Goal: Task Accomplishment & Management: Use online tool/utility

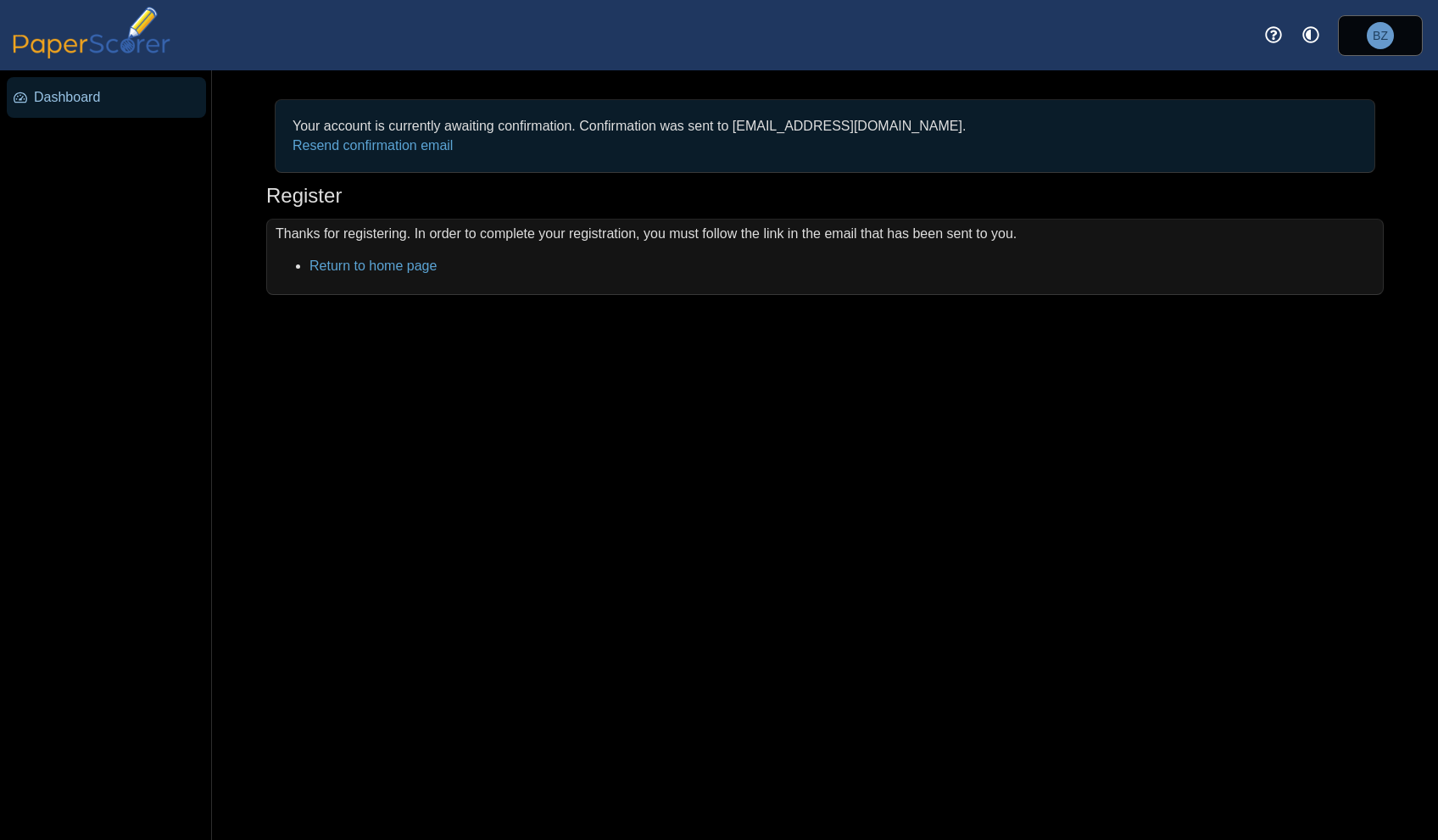
click at [73, 100] on span "Dashboard" at bounding box center [116, 97] width 165 height 19
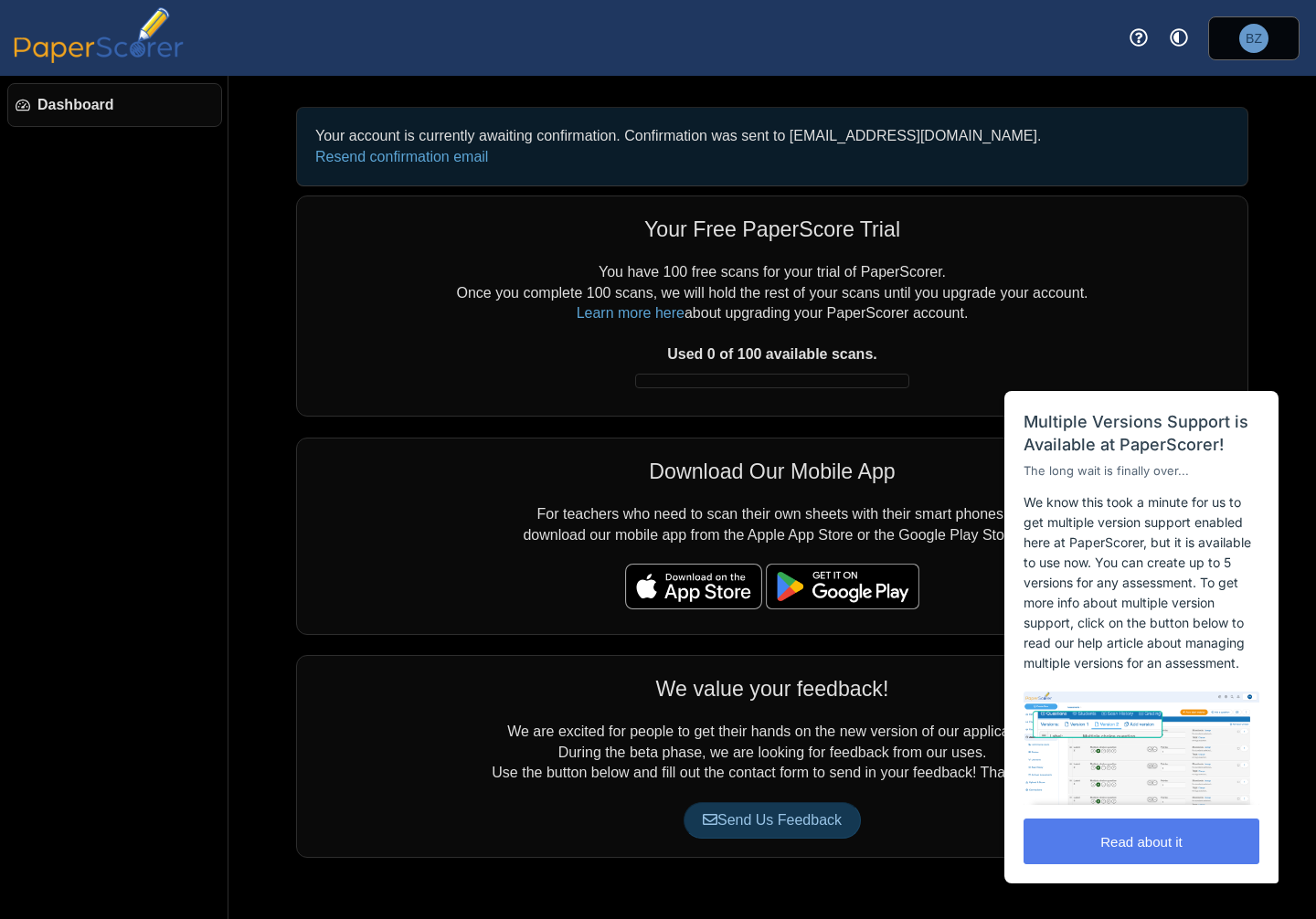
click at [85, 100] on span "Dashboard" at bounding box center [125, 105] width 176 height 21
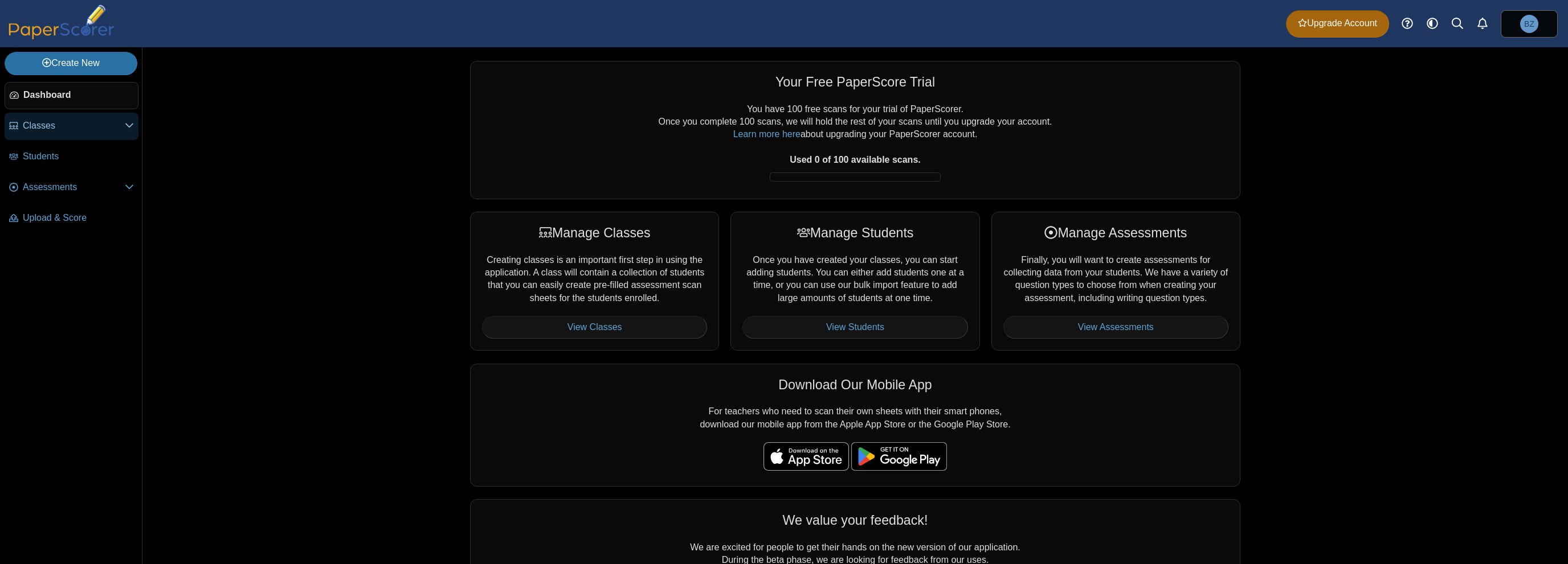
click at [64, 127] on span "Classes" at bounding box center [73, 125] width 102 height 13
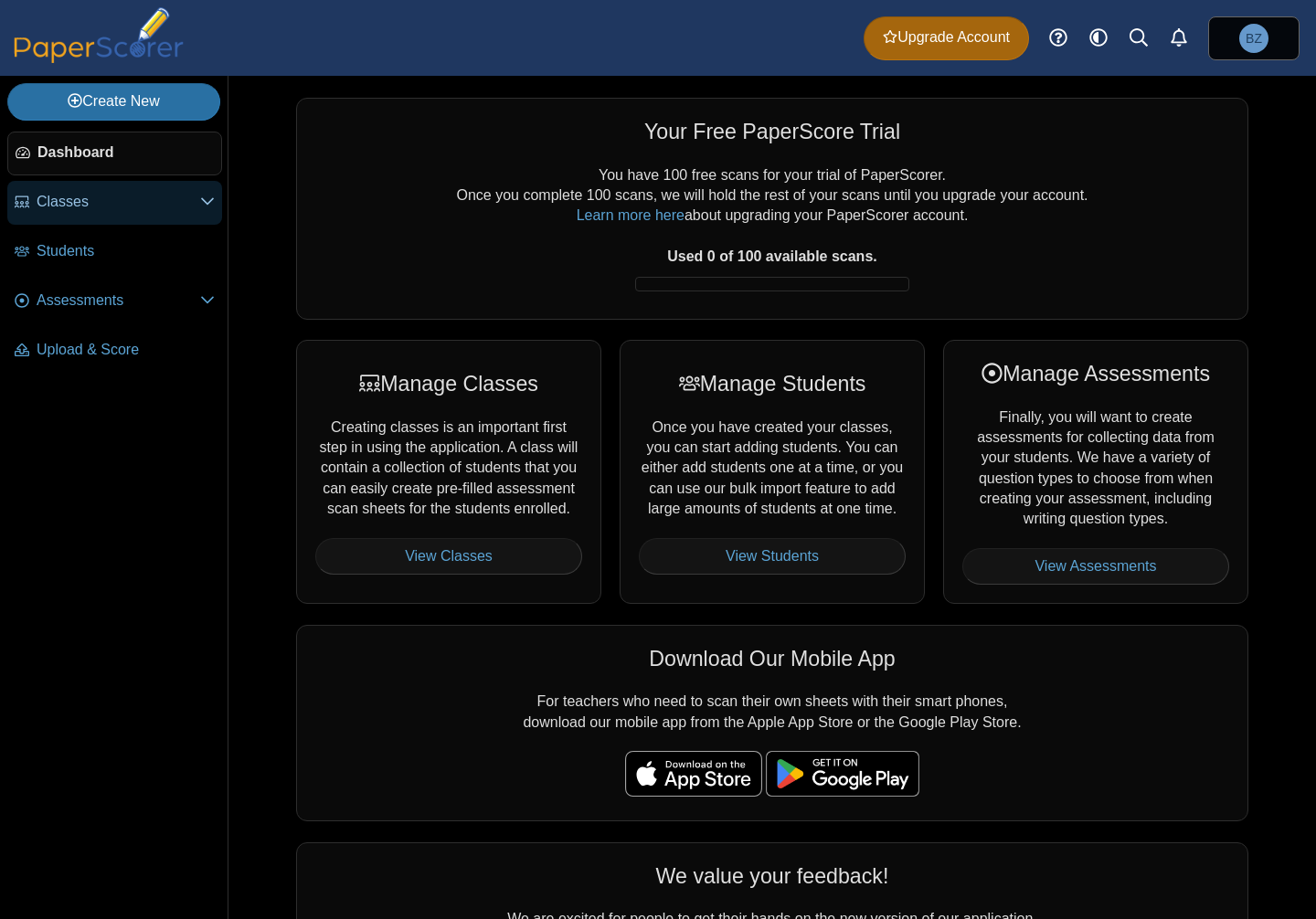
click at [125, 208] on span "Classes" at bounding box center [117, 201] width 163 height 21
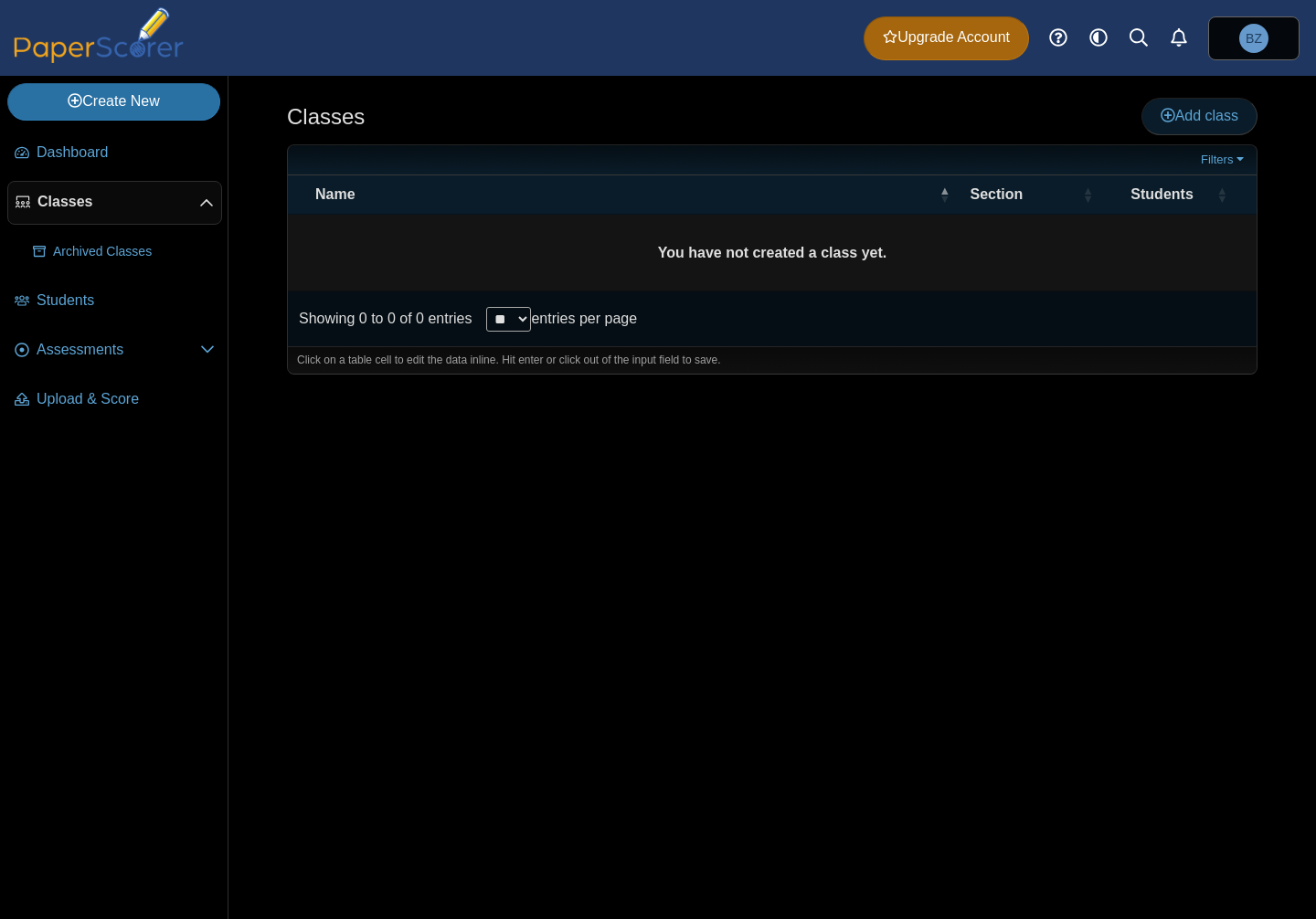
click at [1200, 113] on span "Add class" at bounding box center [1199, 115] width 77 height 16
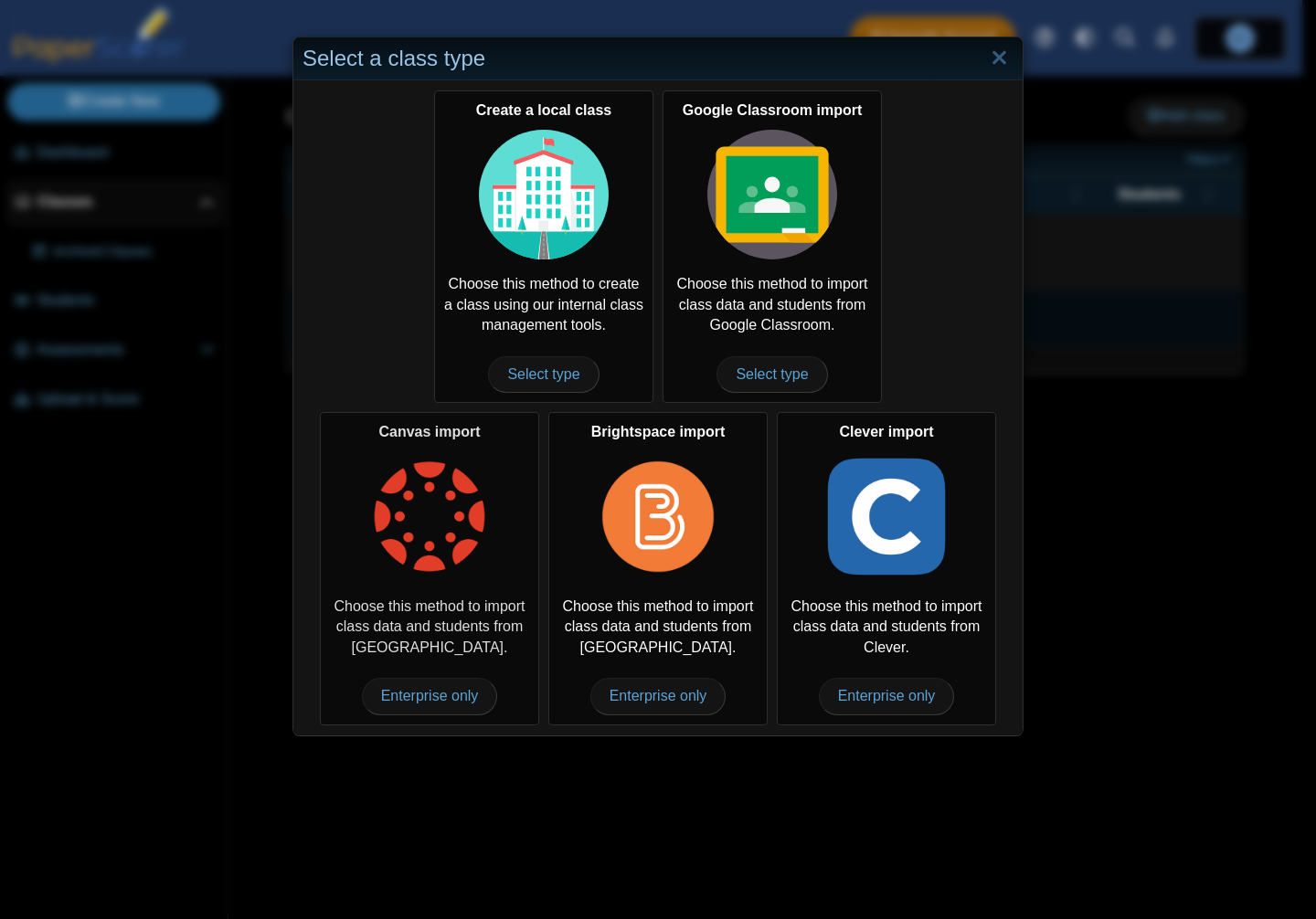
click at [443, 520] on img at bounding box center [429, 517] width 130 height 130
click at [442, 701] on span "Enterprise only" at bounding box center [429, 696] width 136 height 36
click at [1005, 62] on link "Close" at bounding box center [999, 59] width 28 height 31
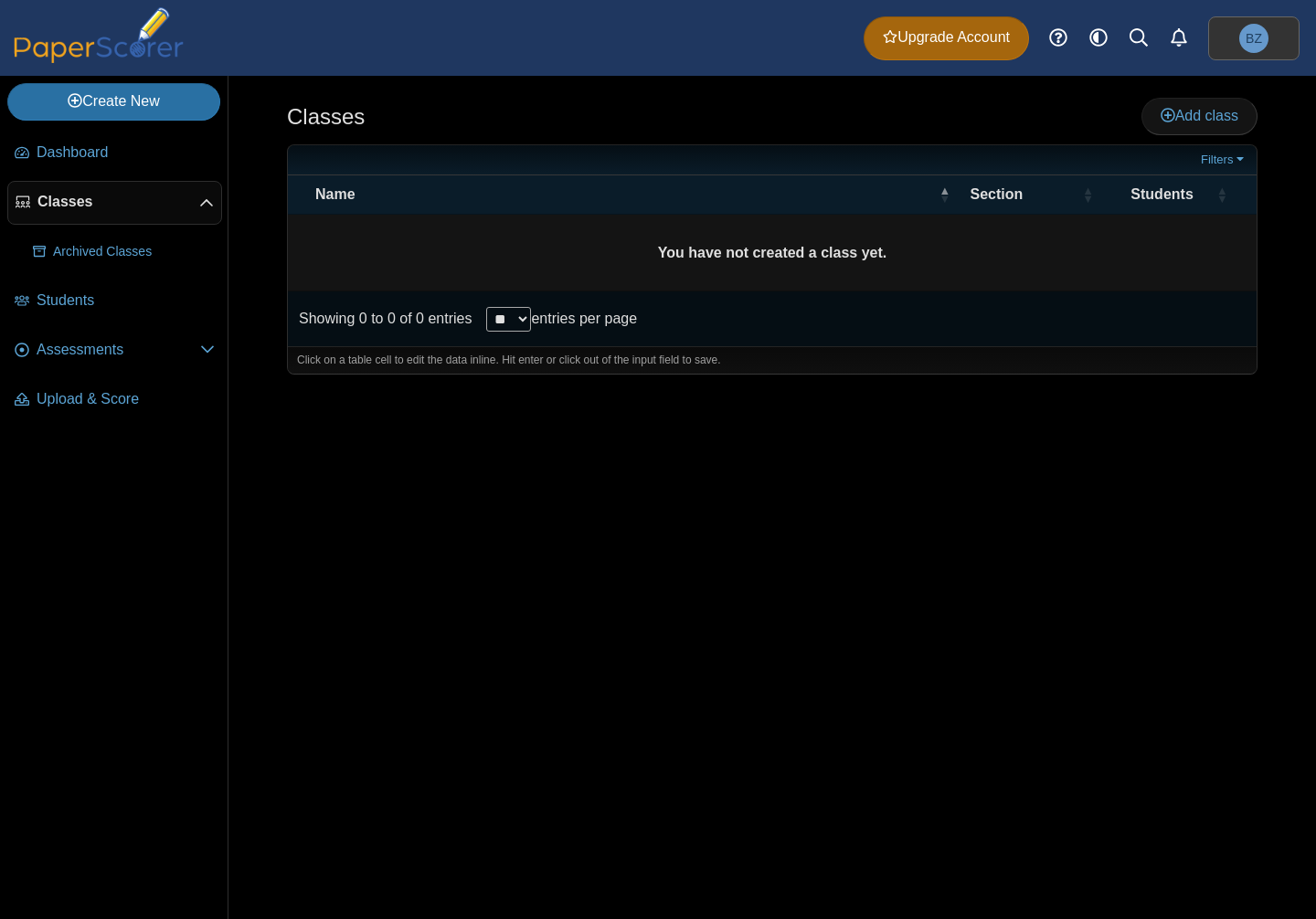
click at [1265, 35] on span "BZ" at bounding box center [1254, 38] width 29 height 29
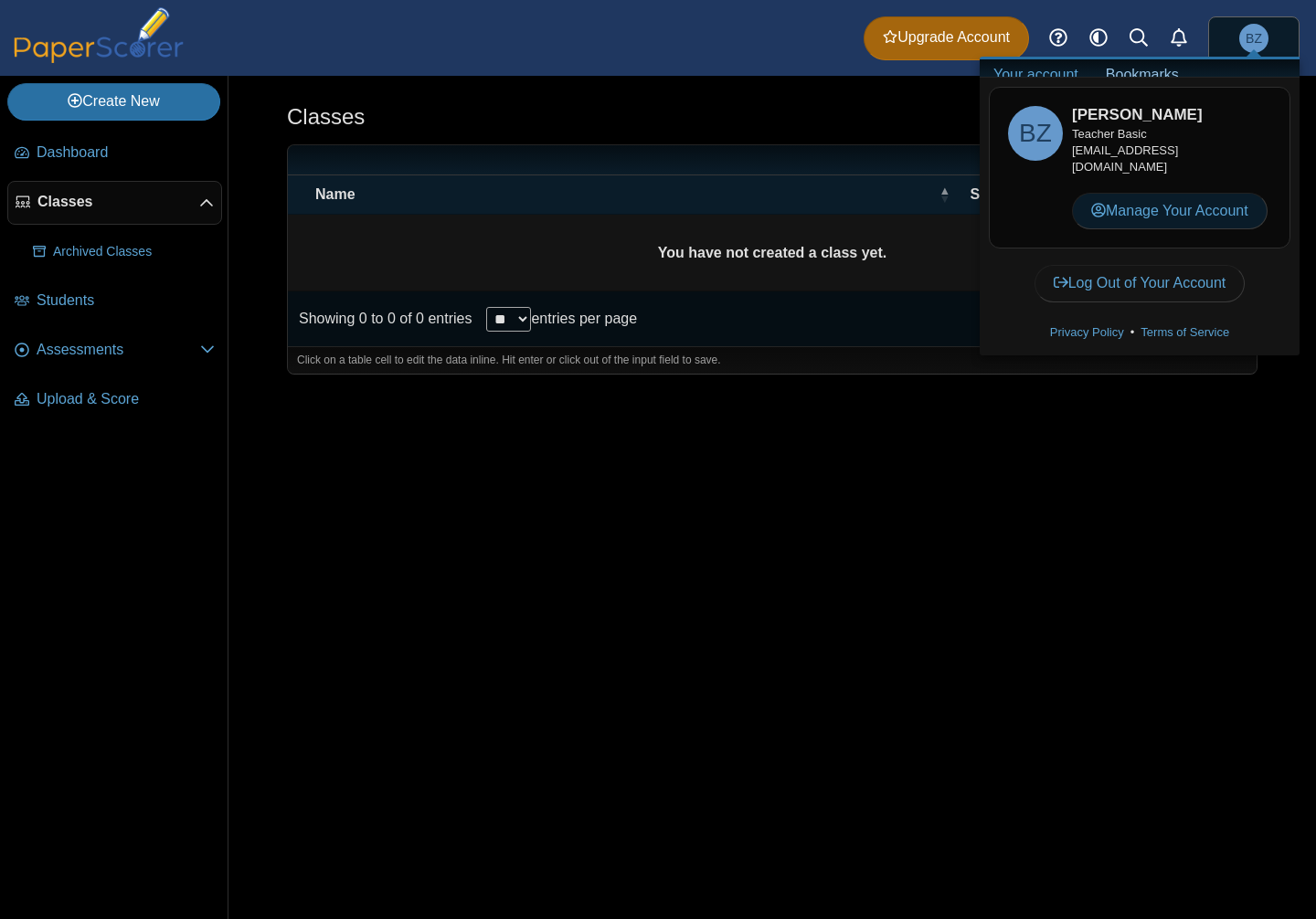
click at [1228, 215] on link "Manage Your Account" at bounding box center [1170, 210] width 196 height 36
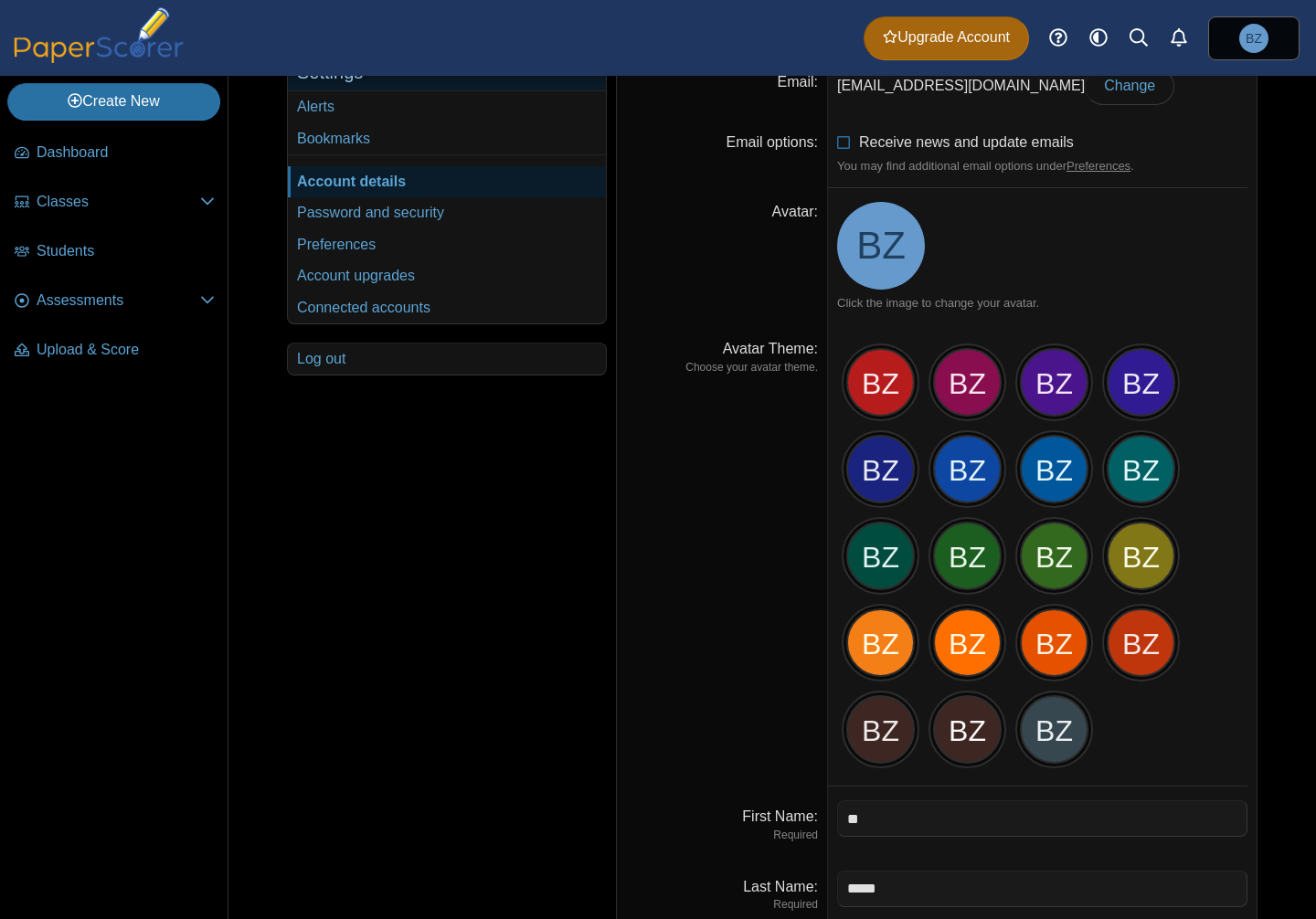
scroll to position [338, 0]
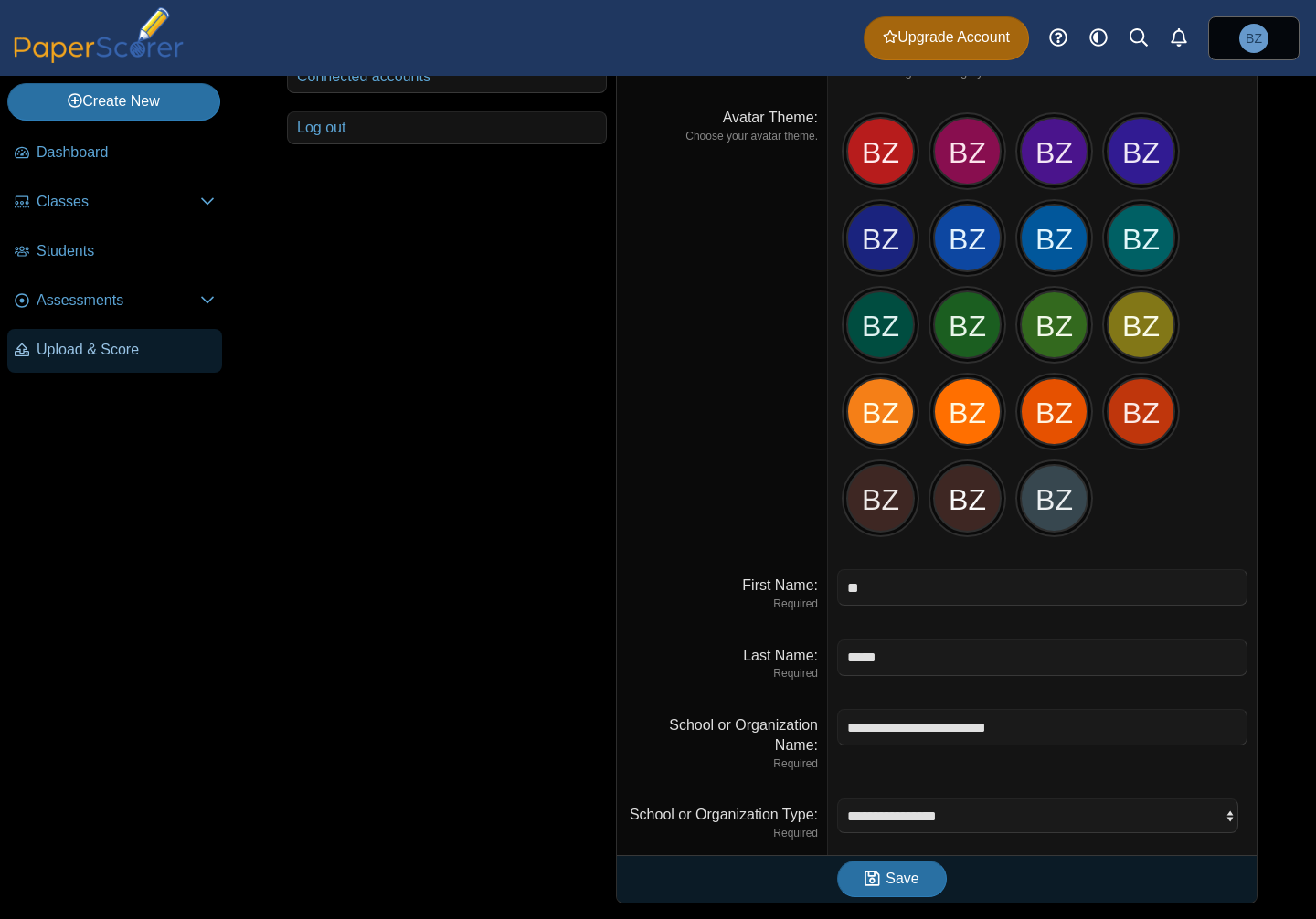
click at [90, 343] on span "Upload & Score" at bounding box center [125, 350] width 178 height 21
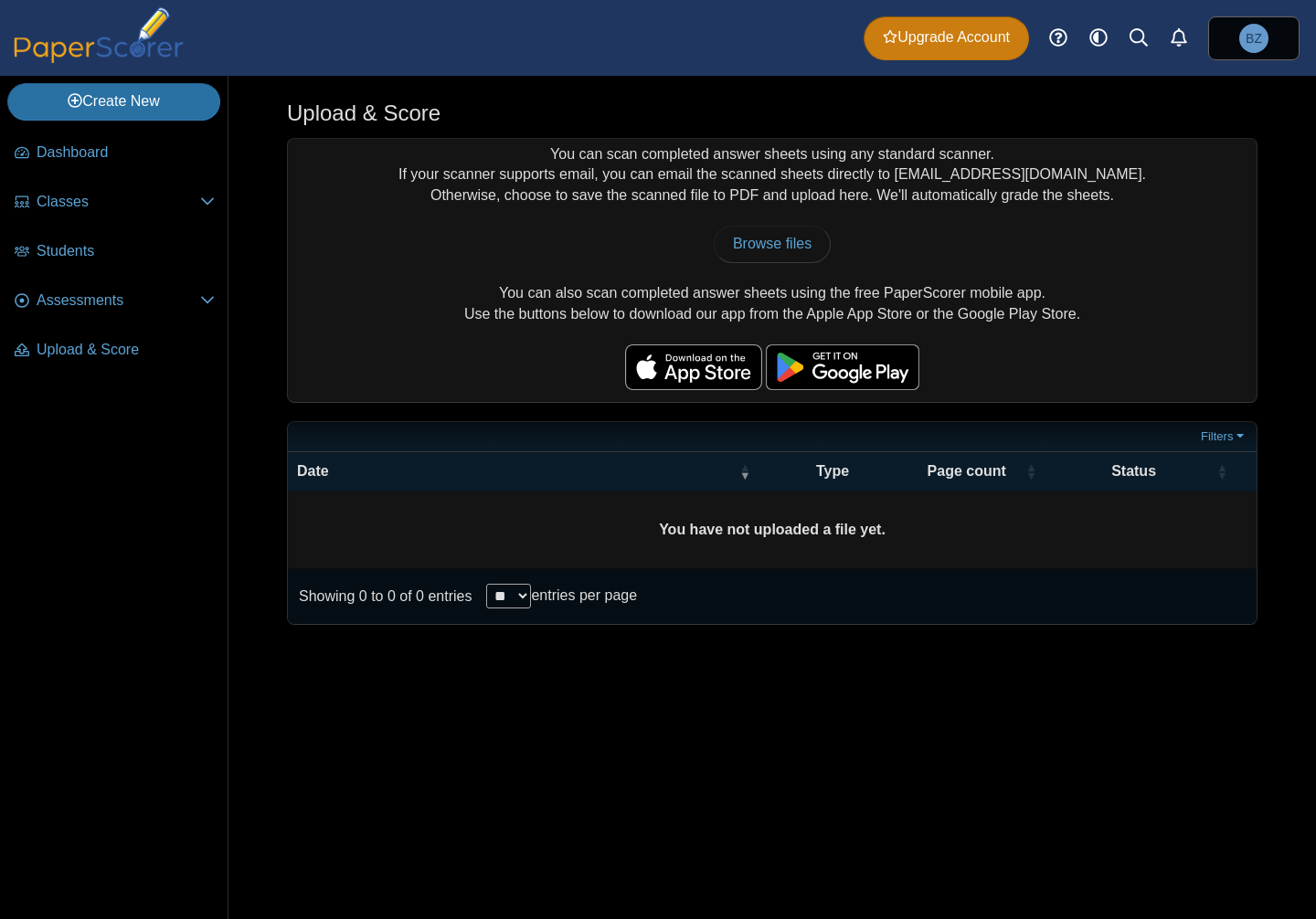
click at [947, 27] on span "Upgrade Account" at bounding box center [946, 37] width 127 height 21
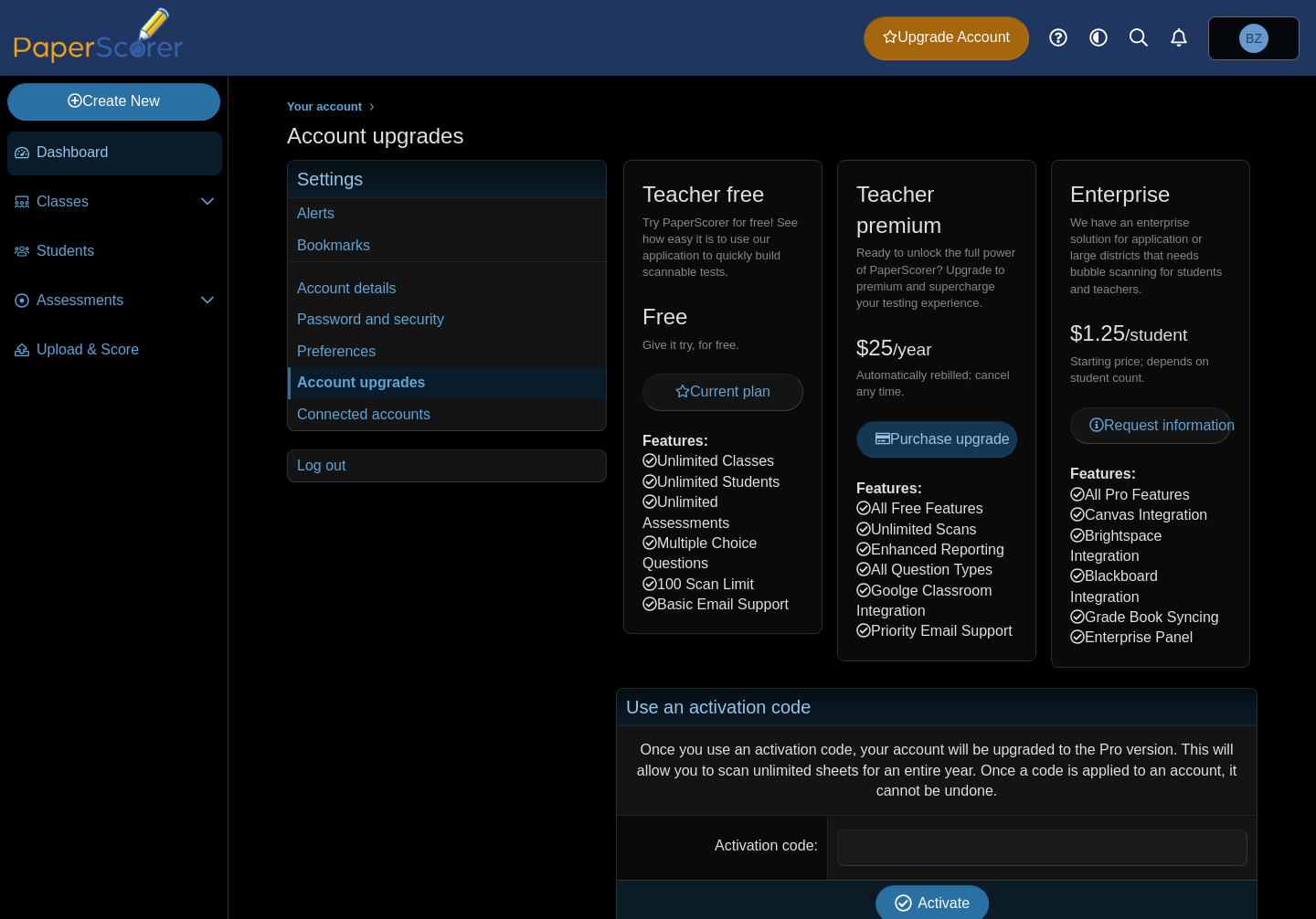
click at [76, 158] on span "Dashboard" at bounding box center [125, 153] width 178 height 21
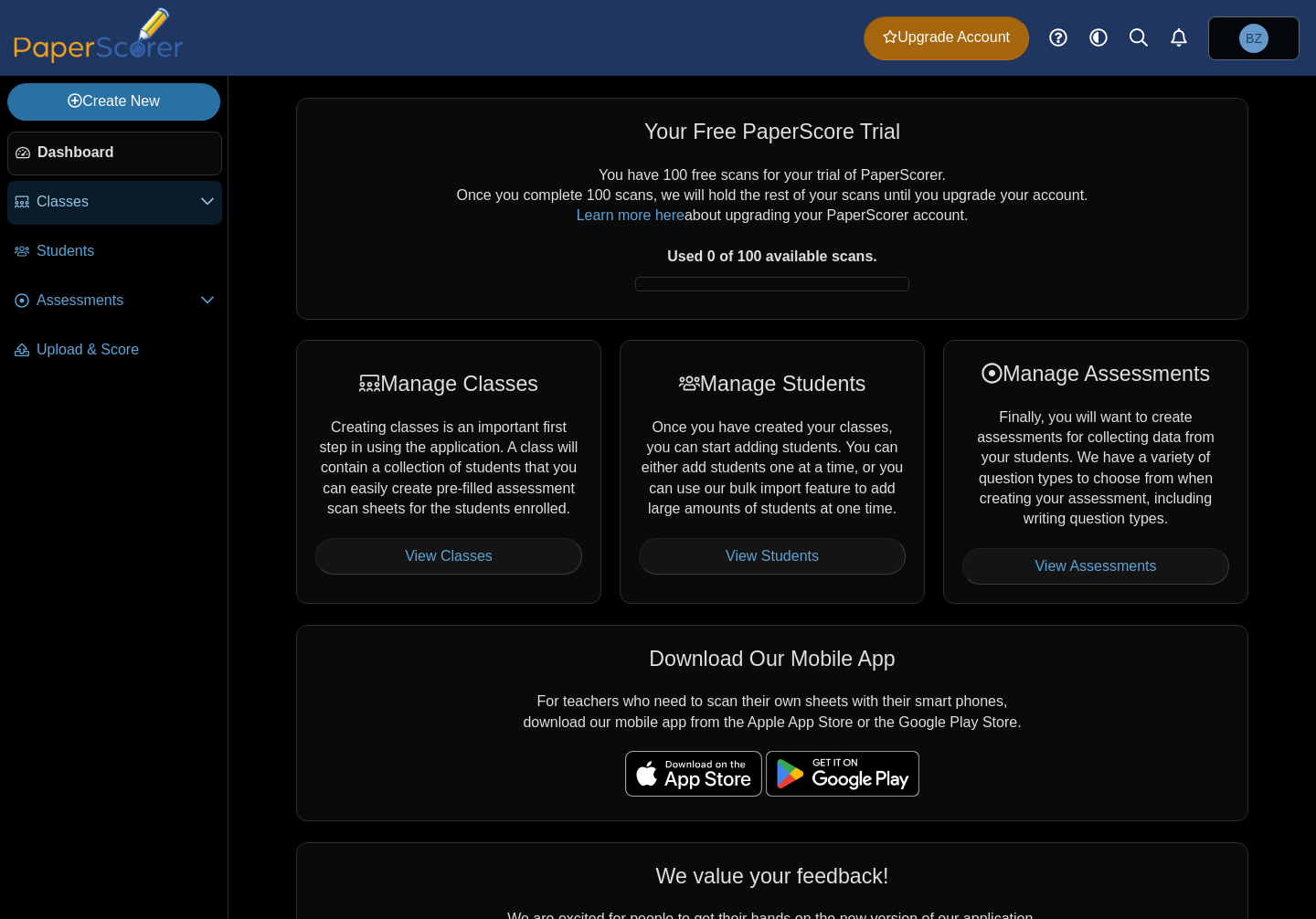
click at [36, 202] on span "Classes" at bounding box center [117, 201] width 163 height 21
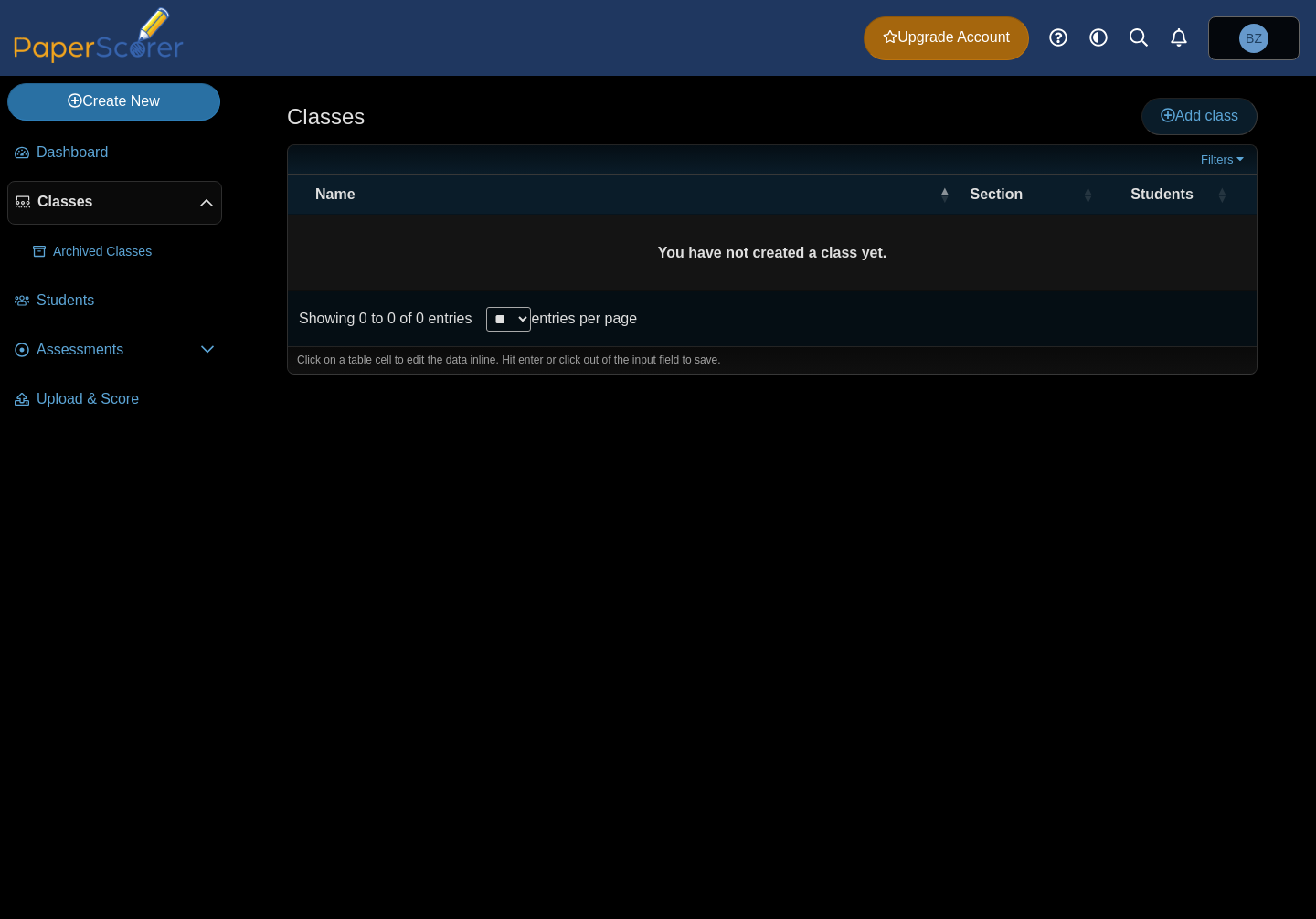
click at [1217, 116] on span "Add class" at bounding box center [1199, 115] width 77 height 16
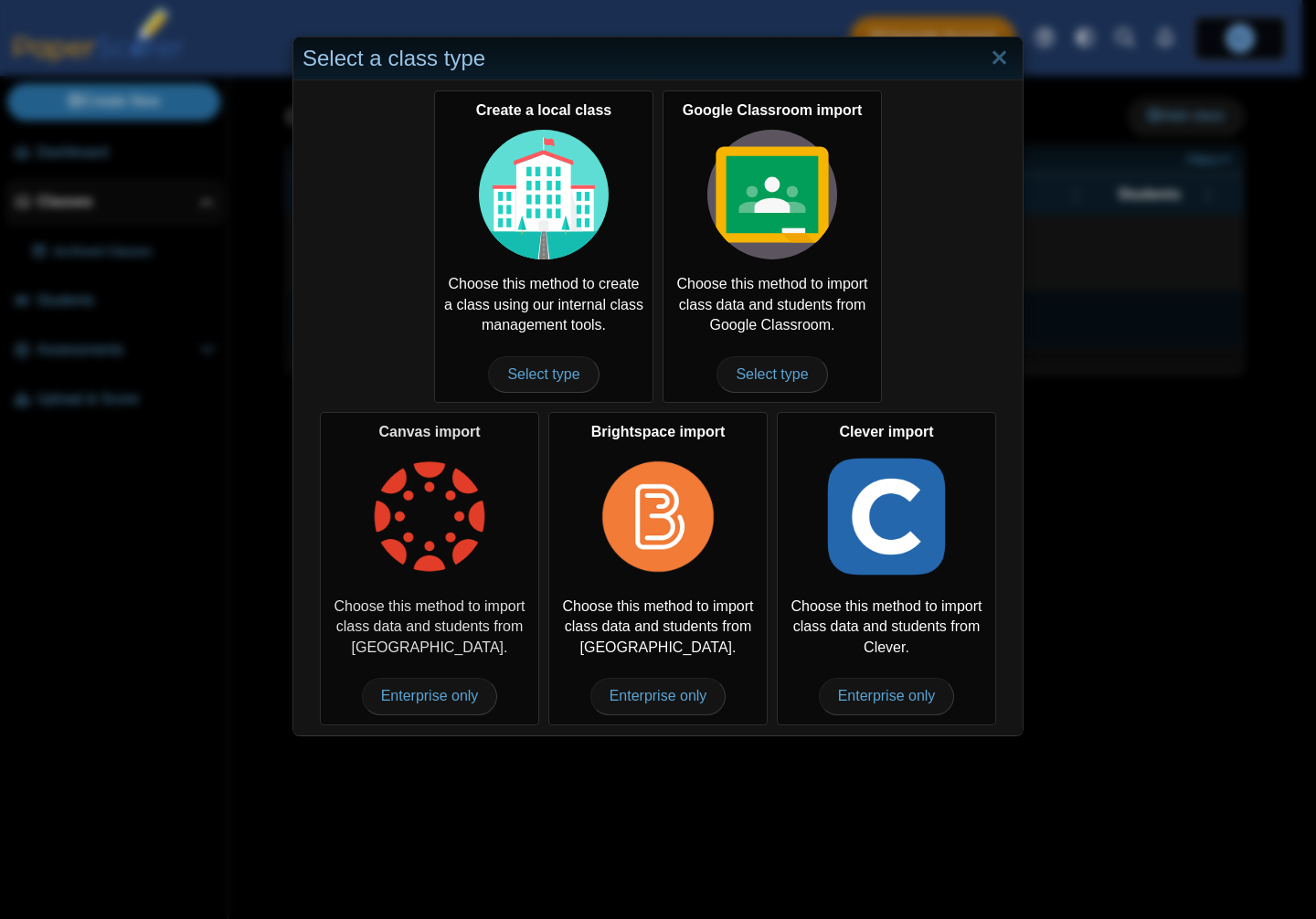
click at [493, 704] on div "Canvas import Choose this method to import class data and students from Canvas.…" at bounding box center [429, 569] width 219 height 313
drag, startPoint x: 476, startPoint y: 691, endPoint x: 448, endPoint y: 699, distance: 29.1
click at [448, 699] on span "Enterprise only" at bounding box center [429, 696] width 136 height 36
drag, startPoint x: 366, startPoint y: 697, endPoint x: 479, endPoint y: 698, distance: 113.0
click at [479, 698] on span "Enterprise only" at bounding box center [429, 696] width 136 height 36
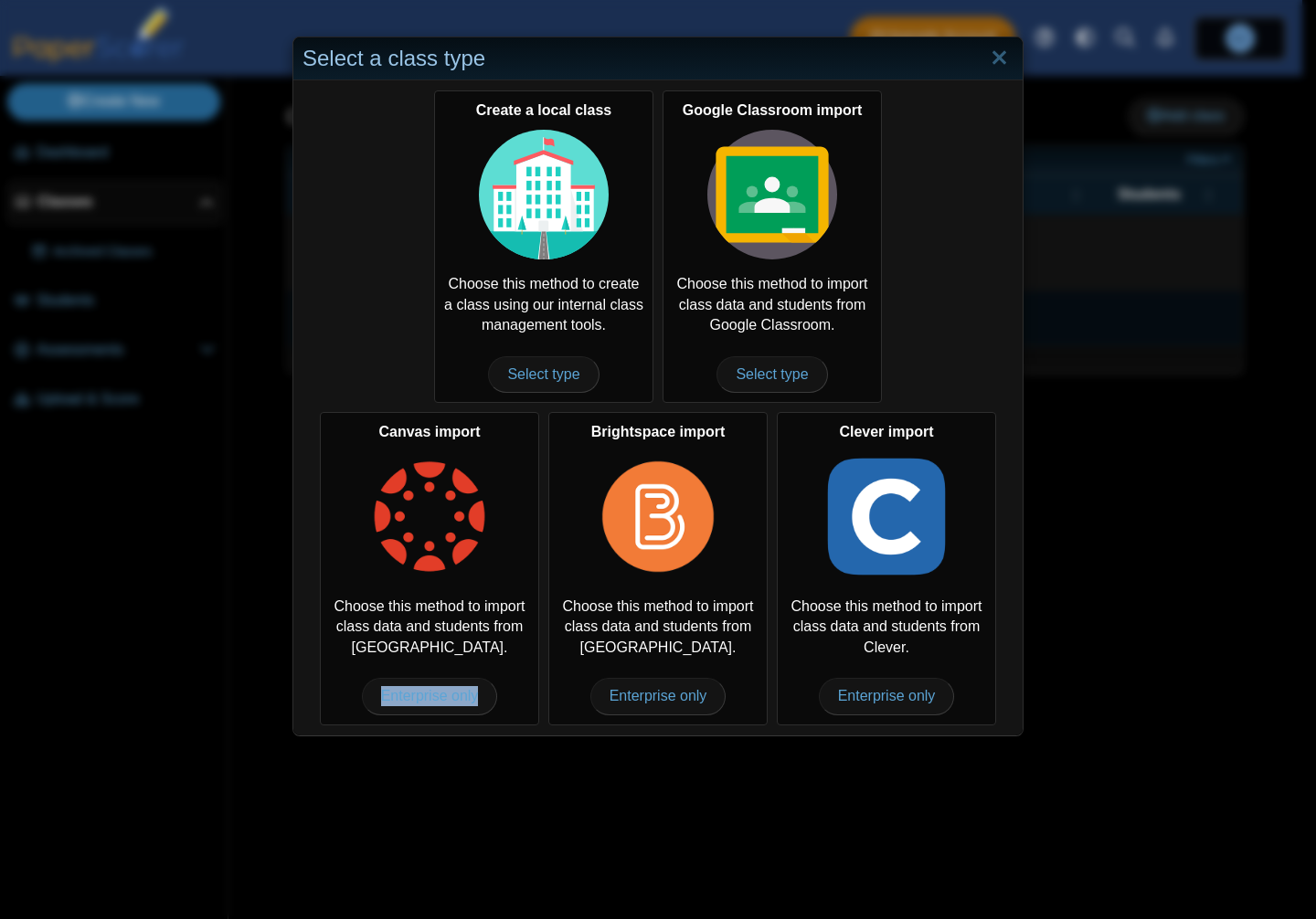
copy span "Enterprise only"
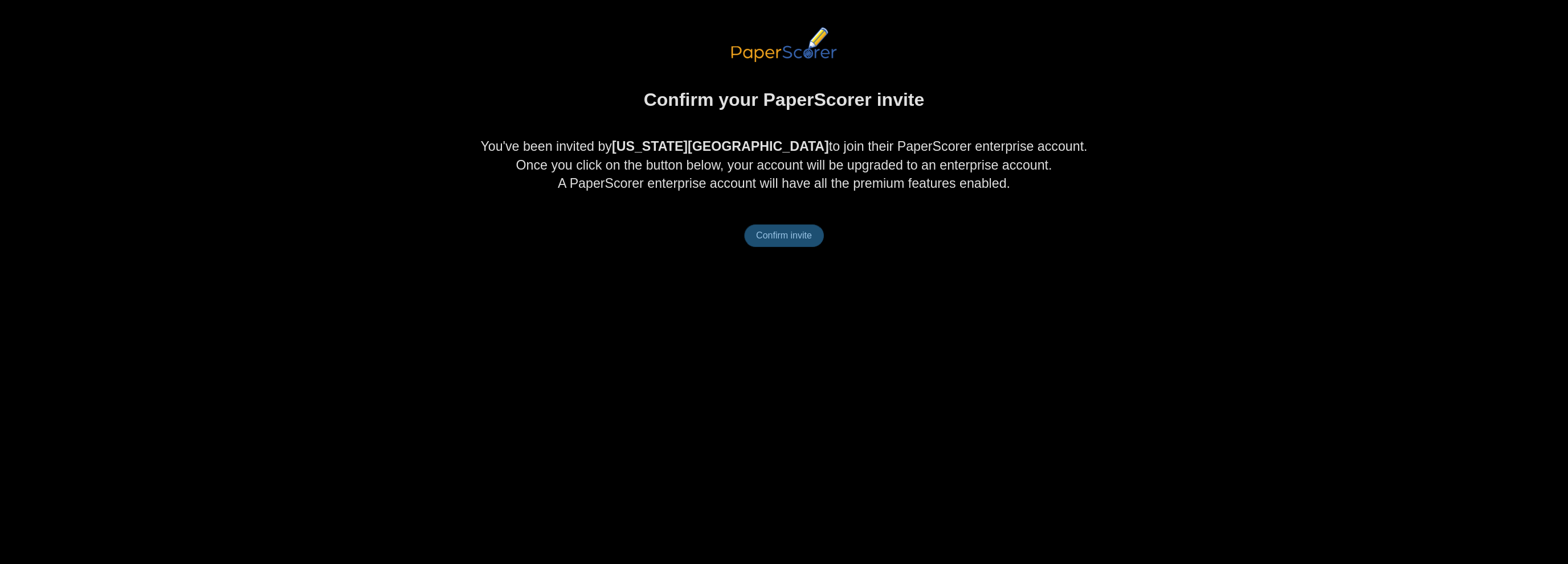
click at [796, 239] on span "Confirm invite" at bounding box center [784, 236] width 56 height 10
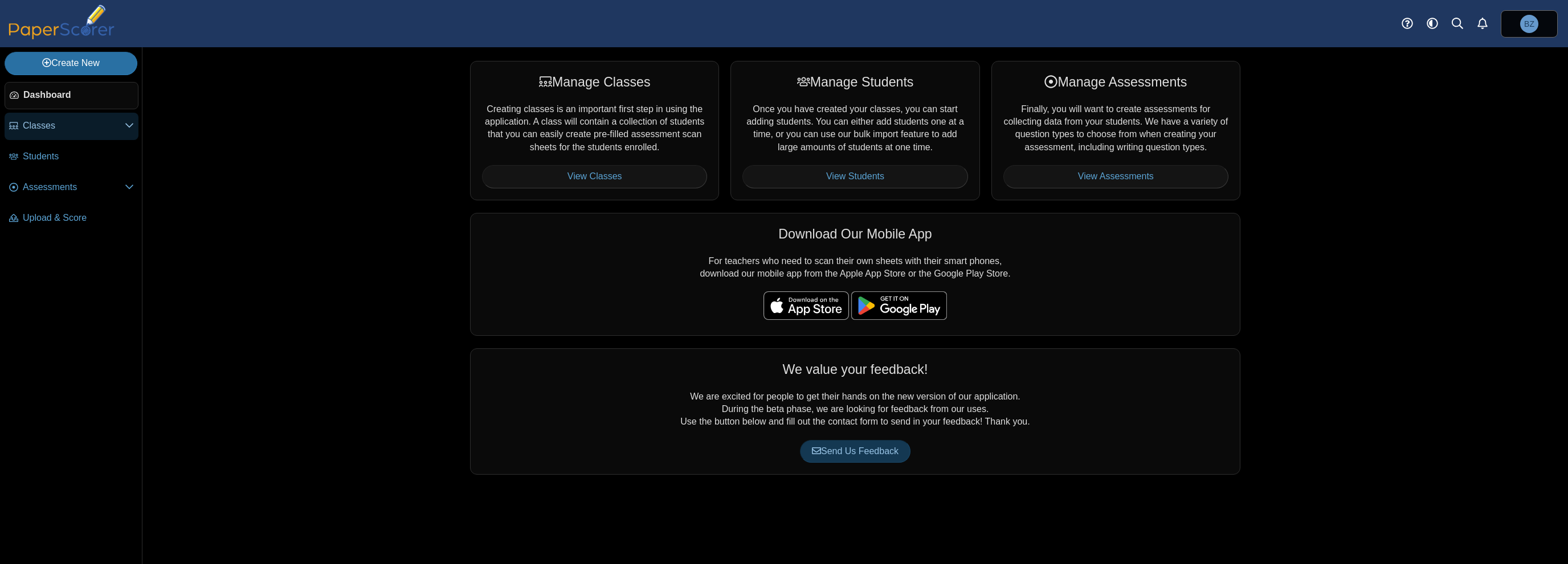
click at [73, 124] on span "Classes" at bounding box center [73, 125] width 102 height 13
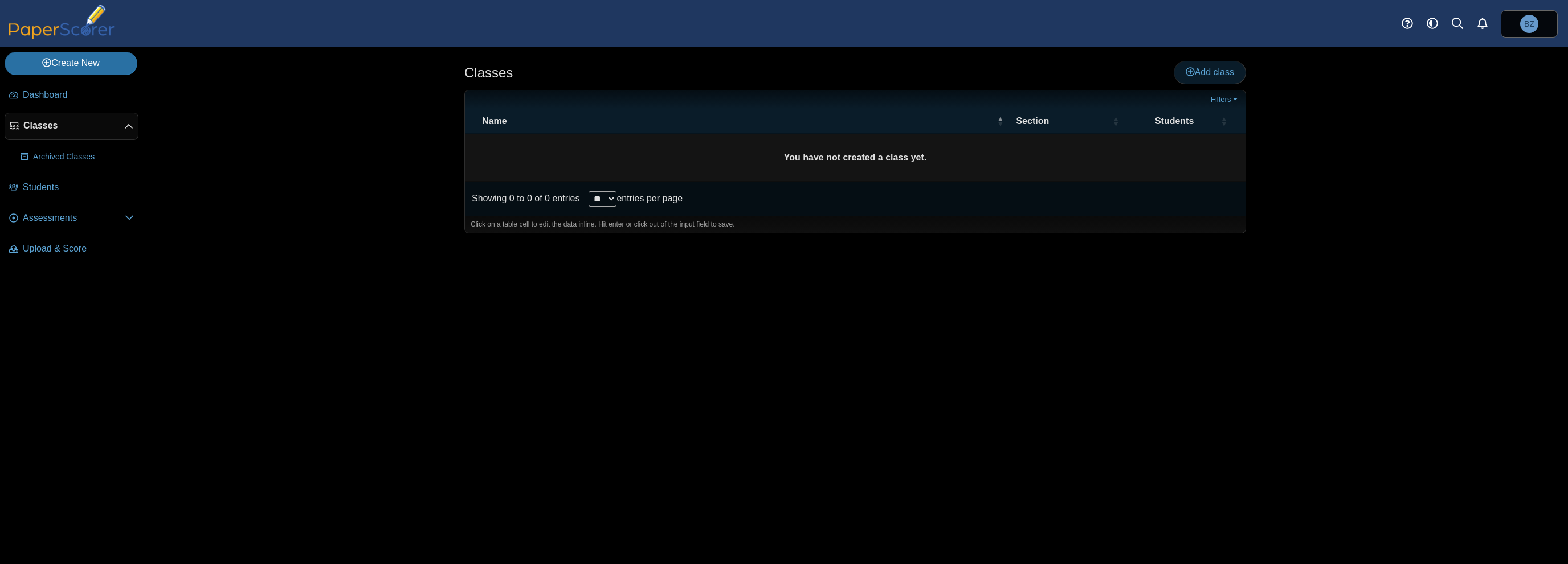
click at [1229, 79] on link "Add class" at bounding box center [1210, 72] width 73 height 23
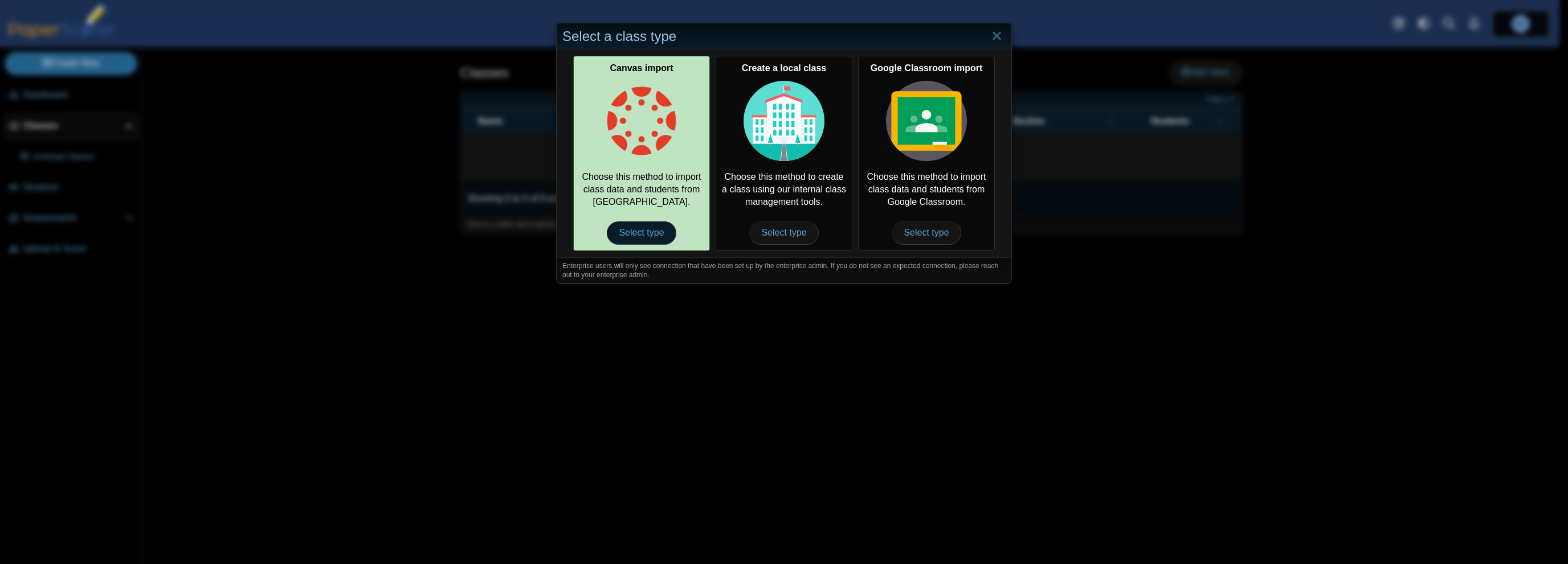
click at [648, 231] on span "Select type" at bounding box center [641, 233] width 69 height 23
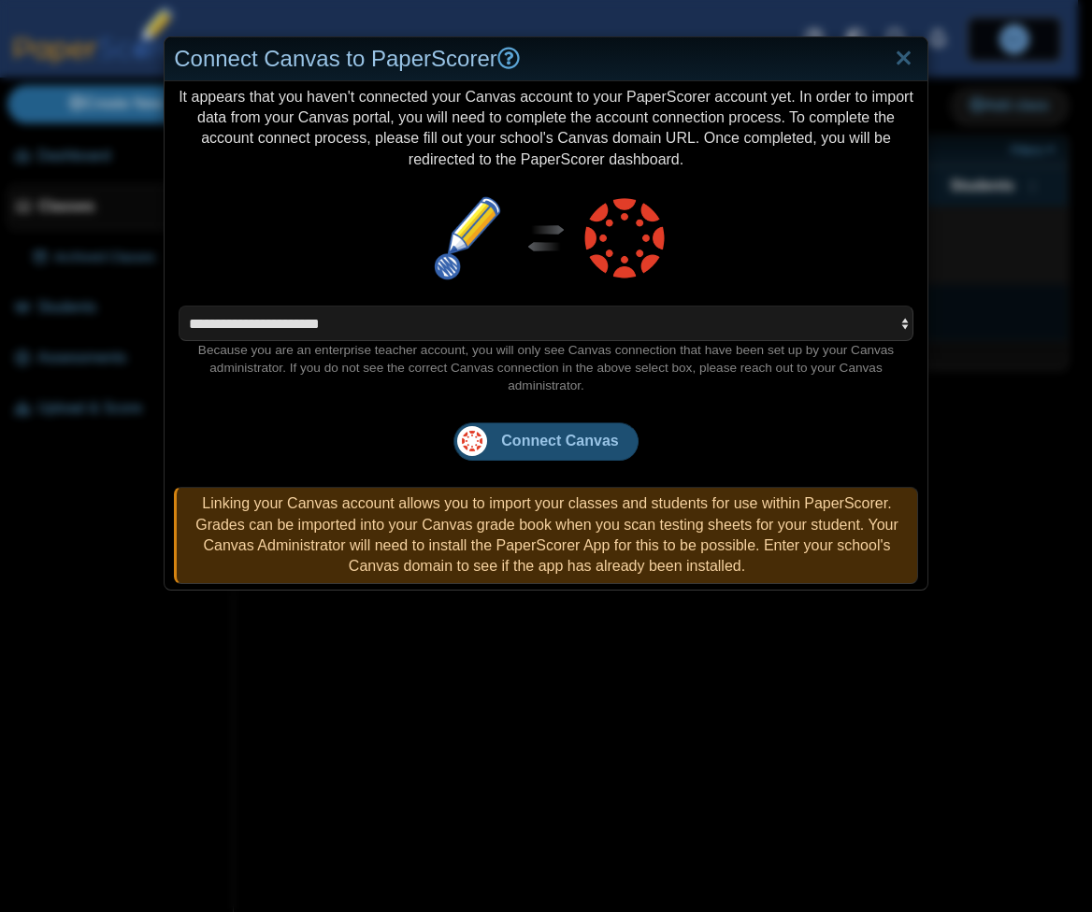
click at [557, 453] on button "Connect Canvas" at bounding box center [545, 441] width 184 height 37
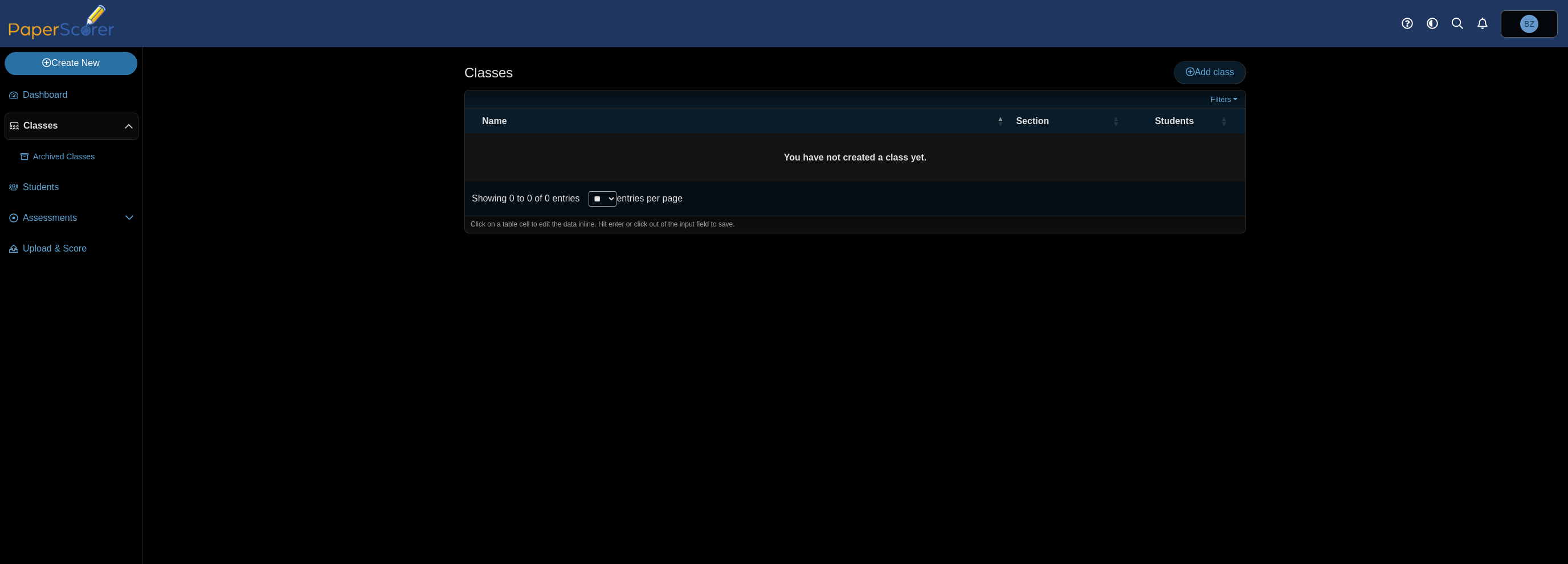
click at [1201, 69] on span "Add class" at bounding box center [1209, 72] width 48 height 10
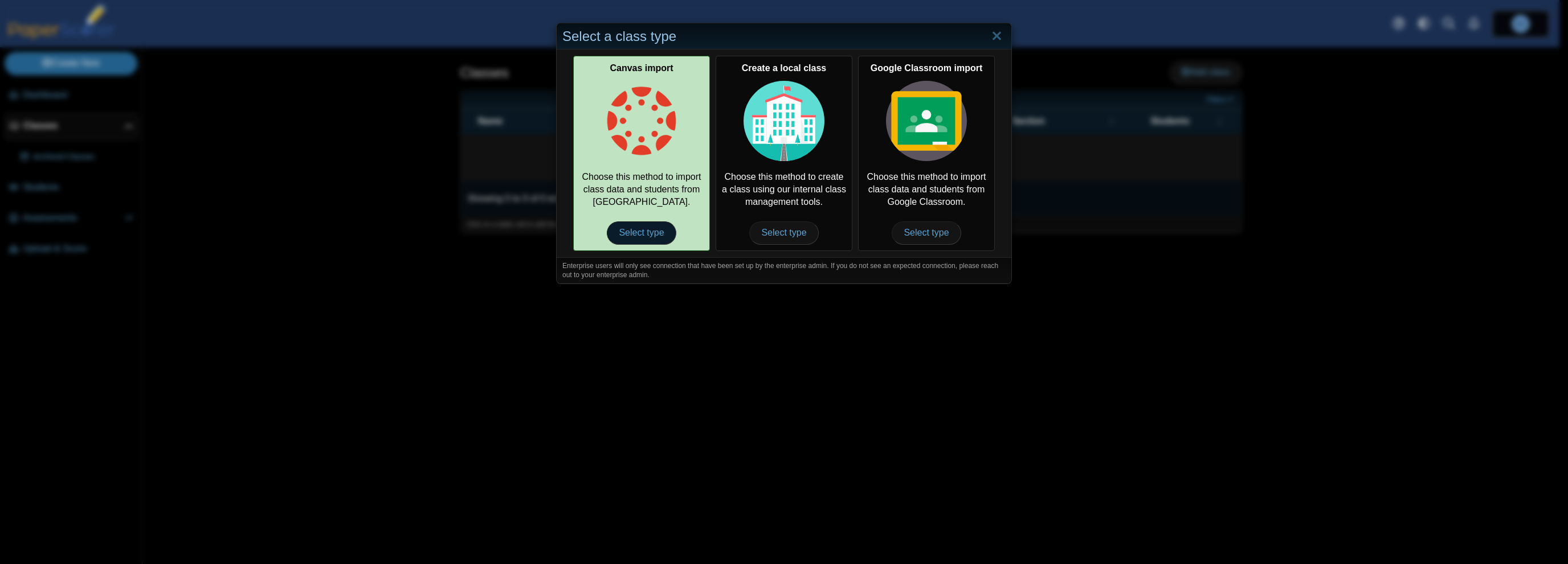
click at [647, 231] on span "Select type" at bounding box center [641, 233] width 69 height 23
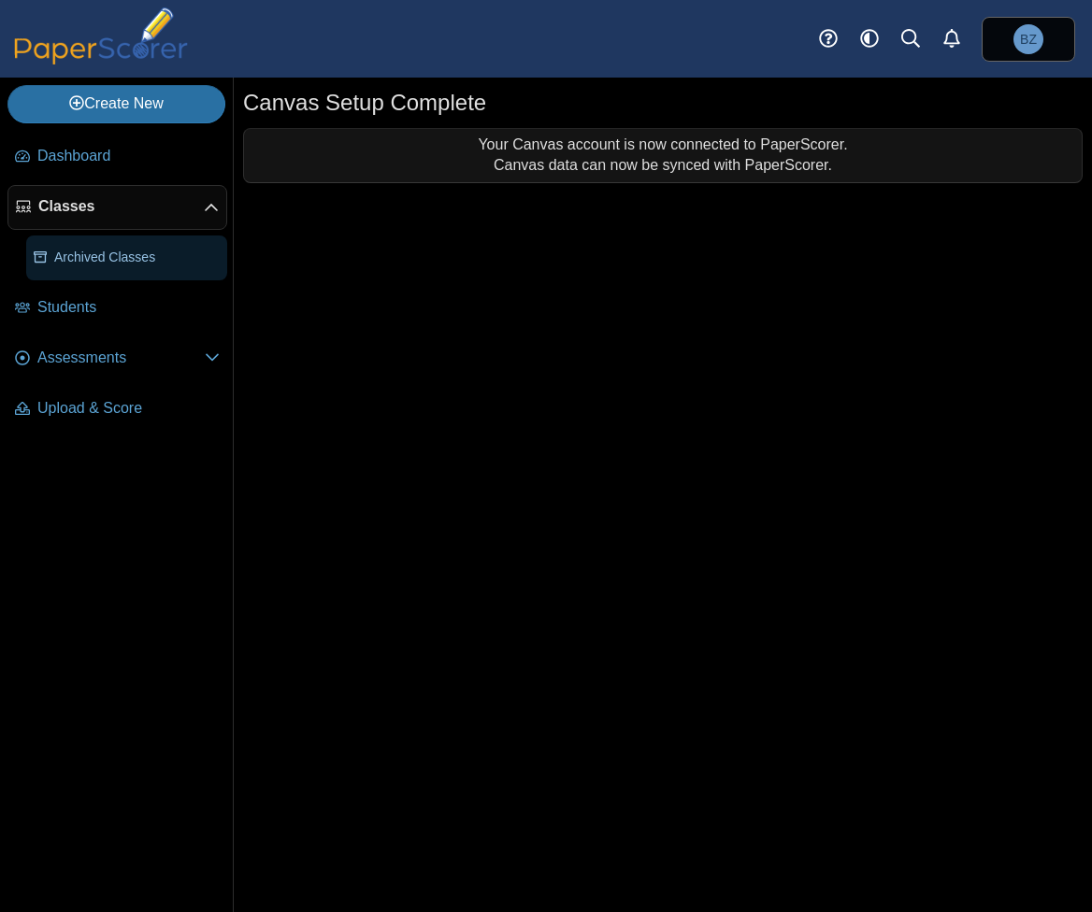
click at [116, 254] on span "Archived Classes" at bounding box center [136, 258] width 165 height 19
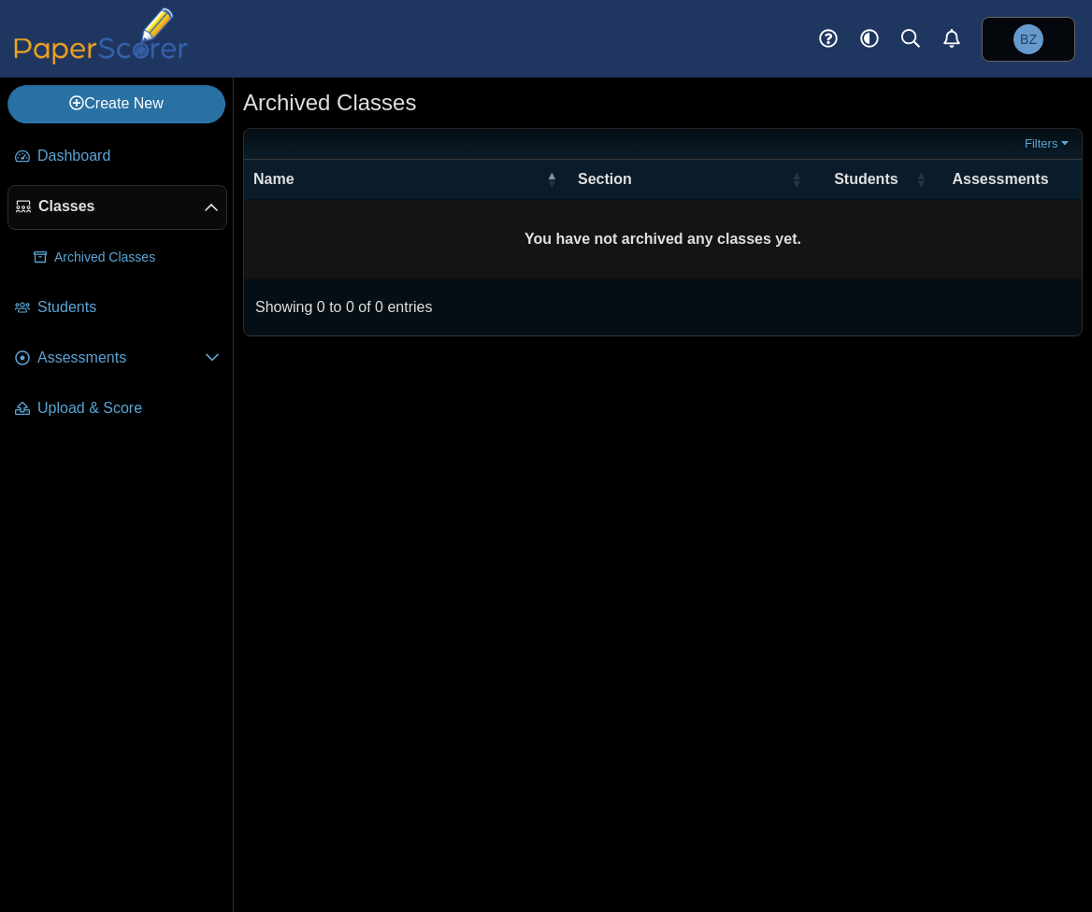
click at [105, 207] on span "Classes" at bounding box center [120, 206] width 165 height 21
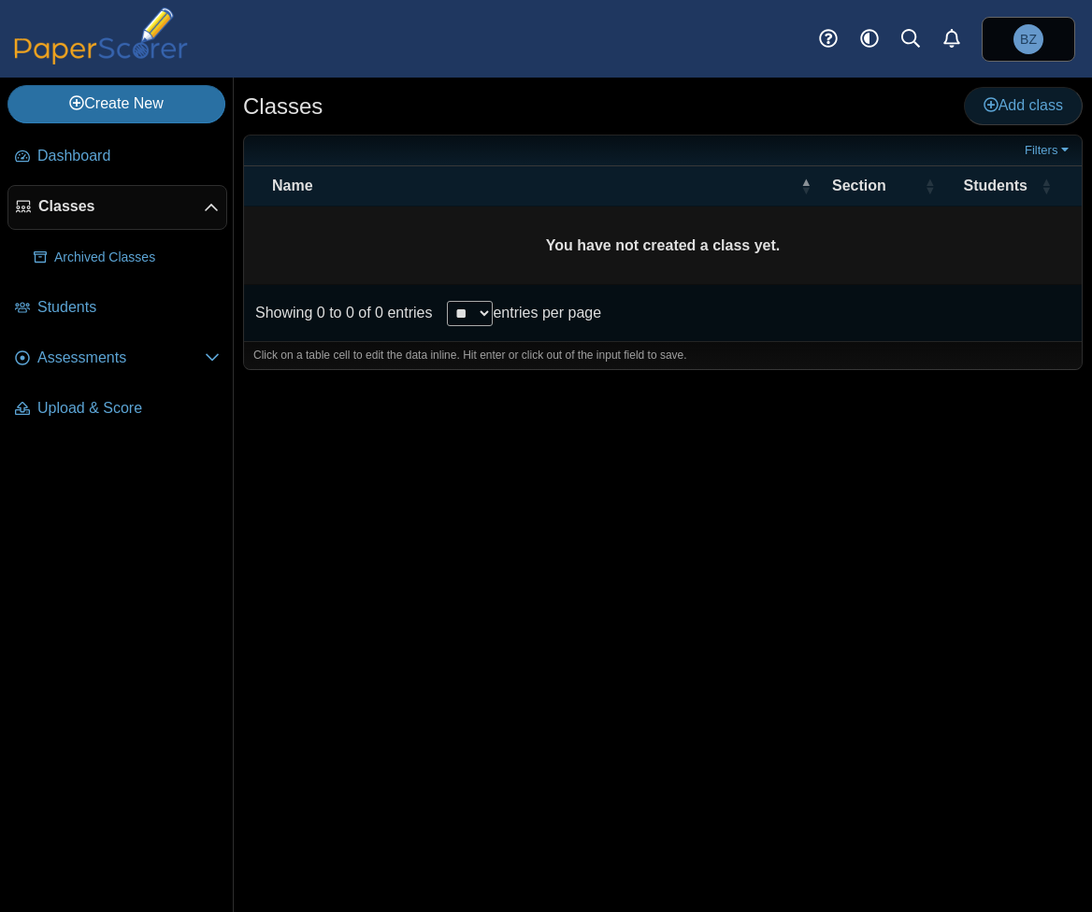
click at [1017, 110] on span "Add class" at bounding box center [1022, 105] width 79 height 16
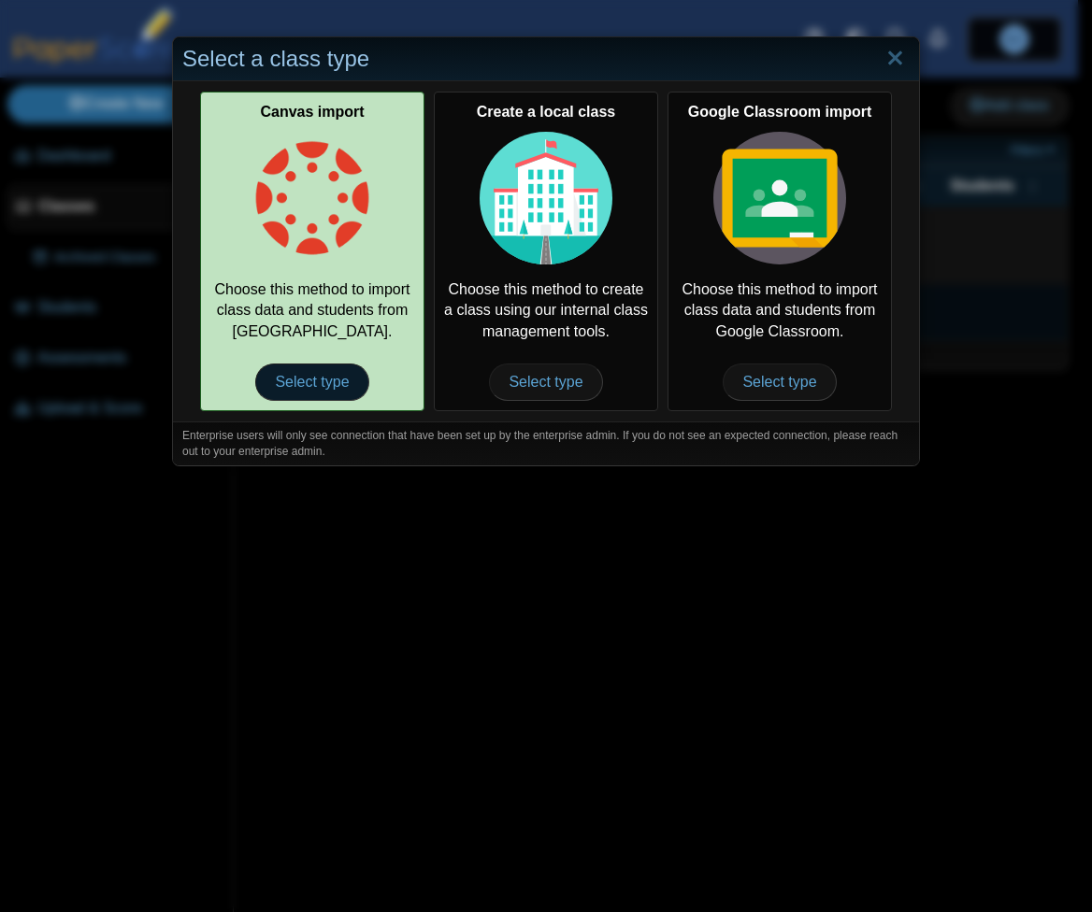
click at [319, 381] on span "Select type" at bounding box center [311, 382] width 113 height 37
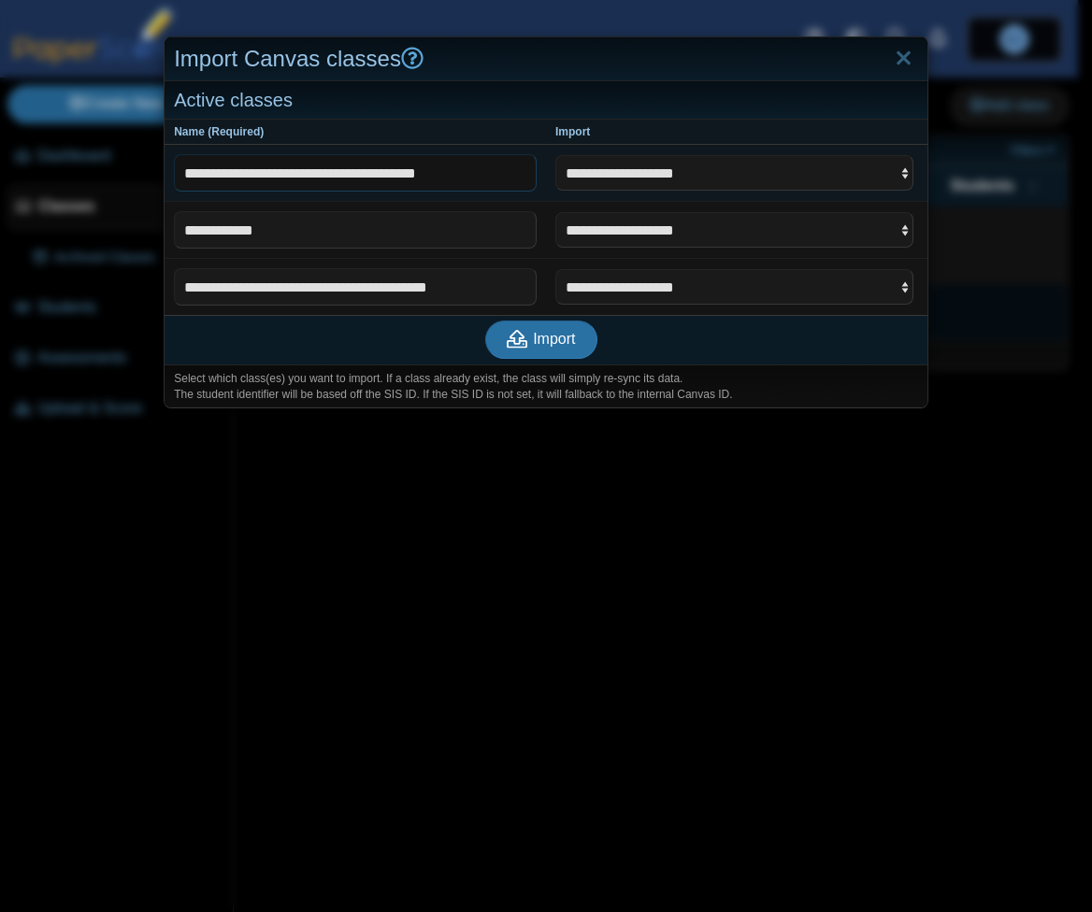
click at [398, 170] on input "**********" at bounding box center [355, 172] width 363 height 37
click at [621, 164] on select "**********" at bounding box center [734, 173] width 358 height 36
select select "**********"
click at [555, 155] on select "**********" at bounding box center [734, 173] width 358 height 36
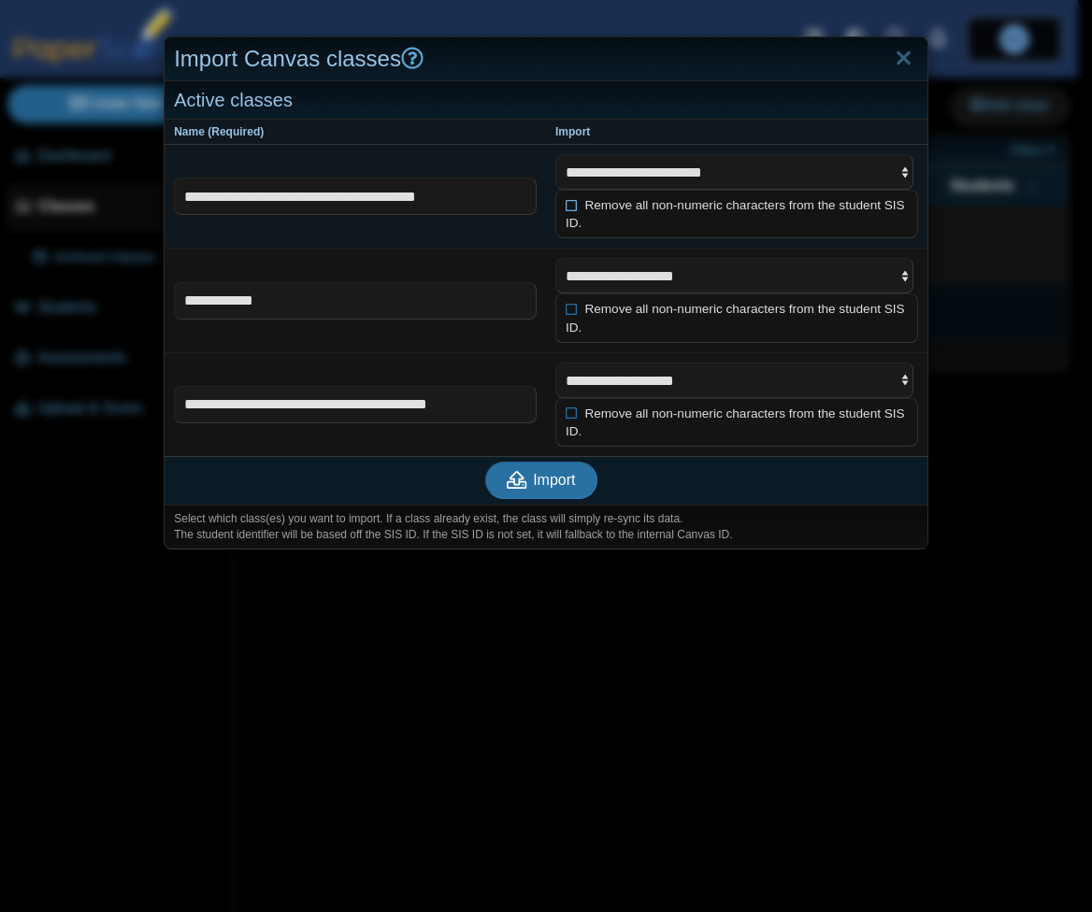
click at [566, 200] on icon at bounding box center [572, 203] width 13 height 11
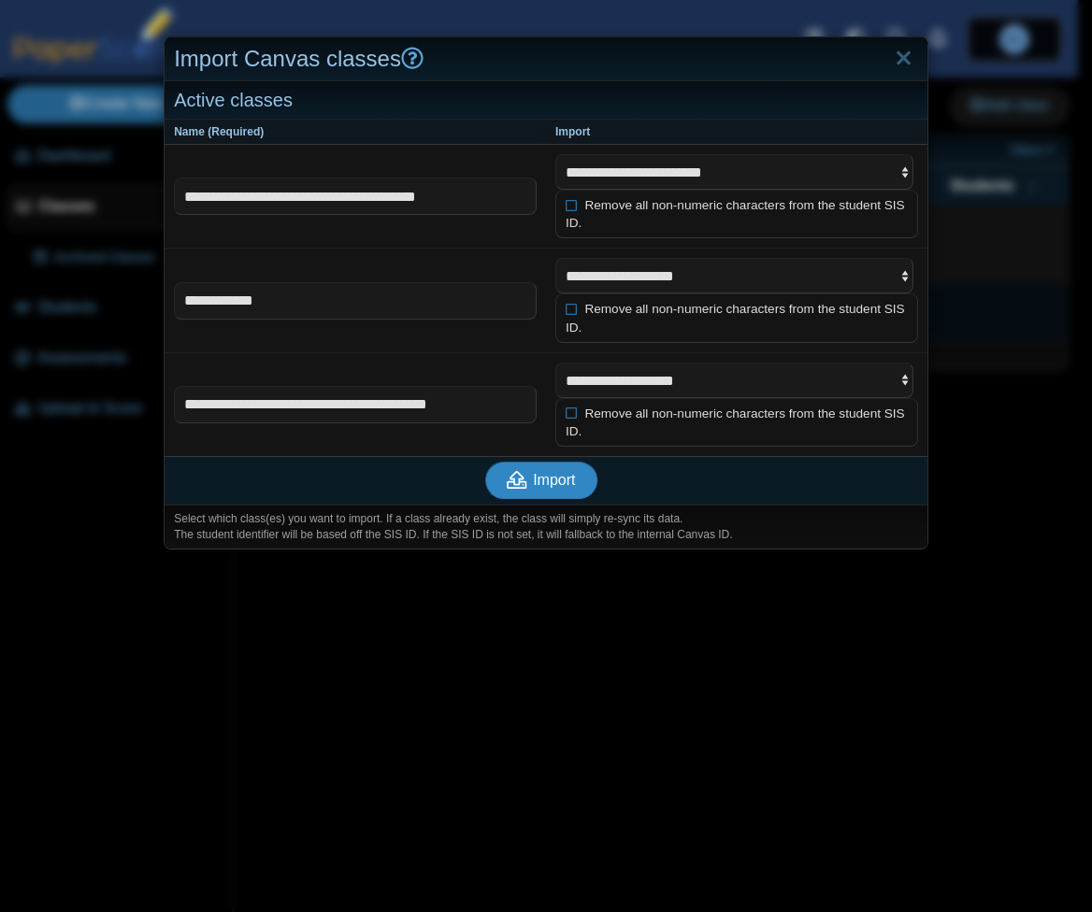
click at [535, 478] on span "Import" at bounding box center [554, 480] width 42 height 16
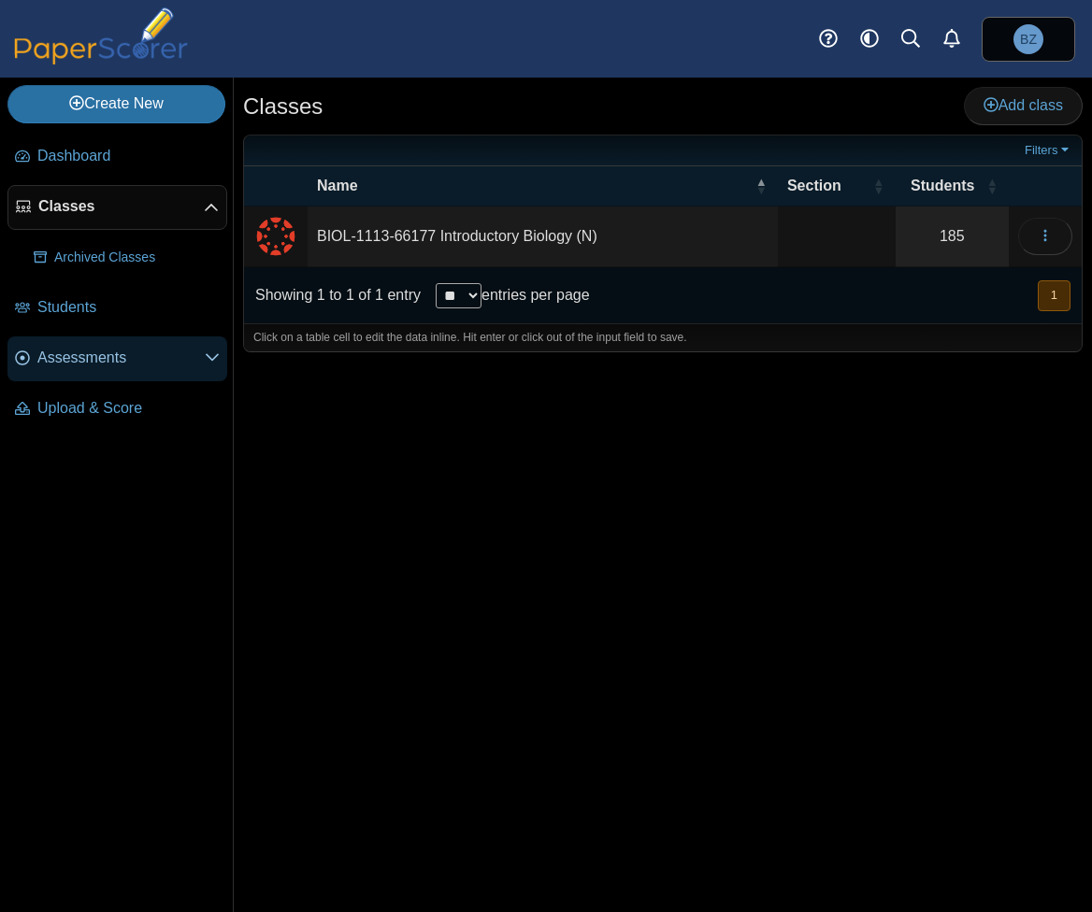
click at [71, 349] on span "Assessments" at bounding box center [120, 358] width 167 height 21
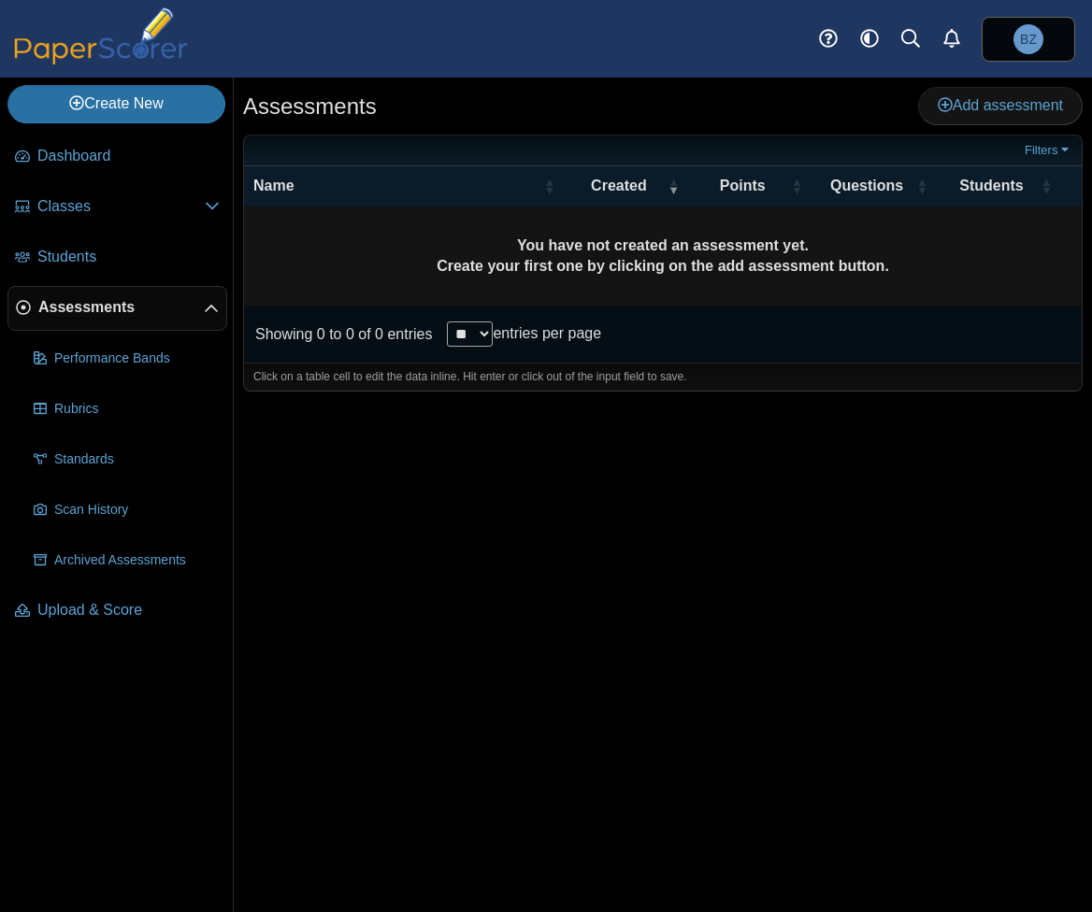
click at [456, 328] on select "** ** ** ***" at bounding box center [470, 334] width 46 height 25
click at [447, 322] on select "** ** ** ***" at bounding box center [470, 334] width 46 height 25
click at [481, 327] on select "** ** ** ***" at bounding box center [470, 334] width 46 height 25
select select "**"
click at [447, 322] on select "** ** ** ***" at bounding box center [470, 334] width 46 height 25
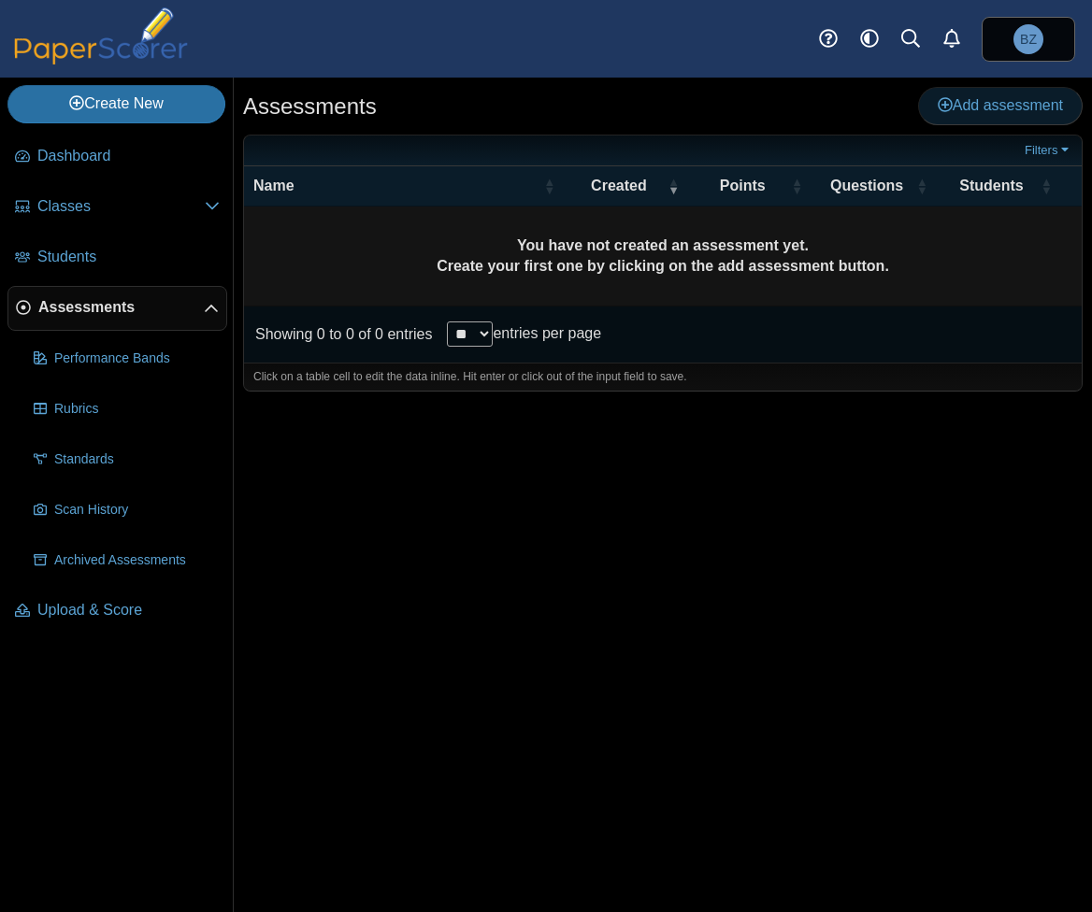
click at [984, 102] on span "Add assessment" at bounding box center [1000, 105] width 125 height 16
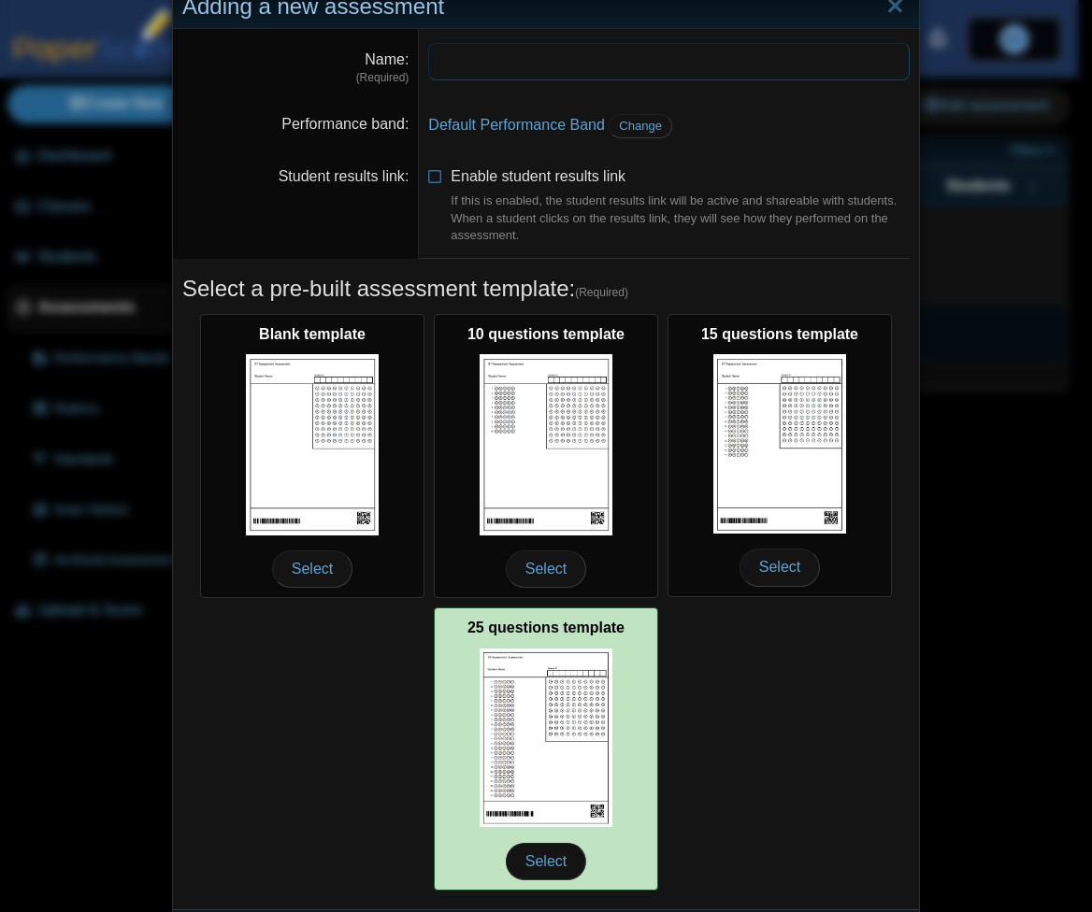
scroll to position [104, 0]
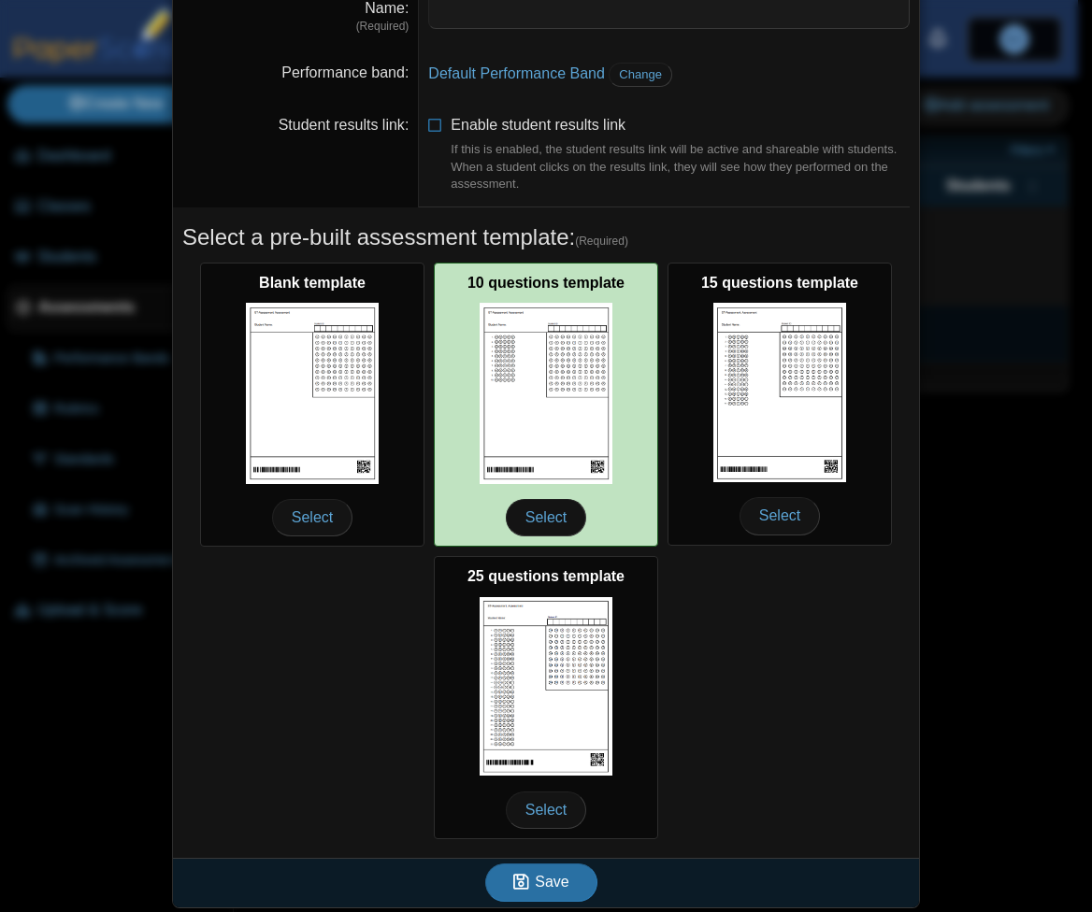
click at [558, 364] on img at bounding box center [546, 393] width 133 height 180
click at [542, 514] on span "Select" at bounding box center [546, 517] width 80 height 37
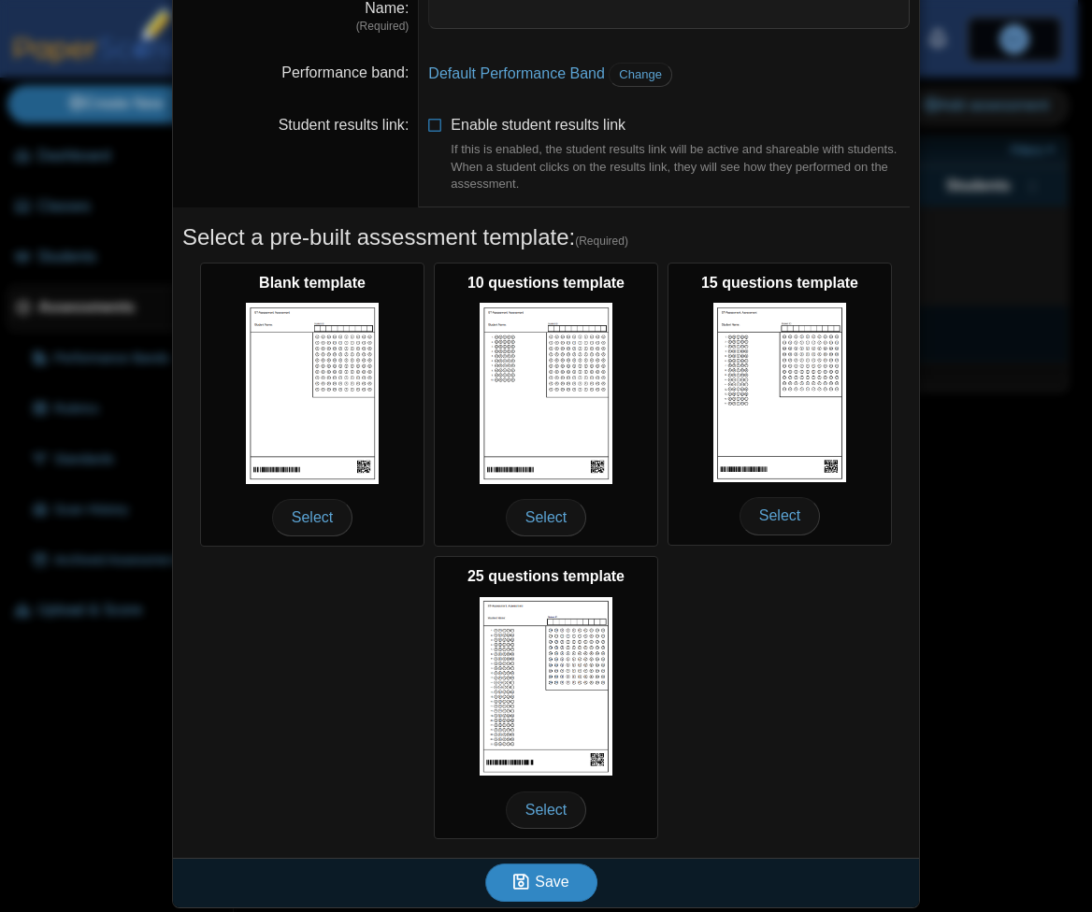
click at [565, 889] on button "Save" at bounding box center [541, 882] width 112 height 37
type input "**********"
click at [549, 875] on span "Save" at bounding box center [552, 882] width 34 height 16
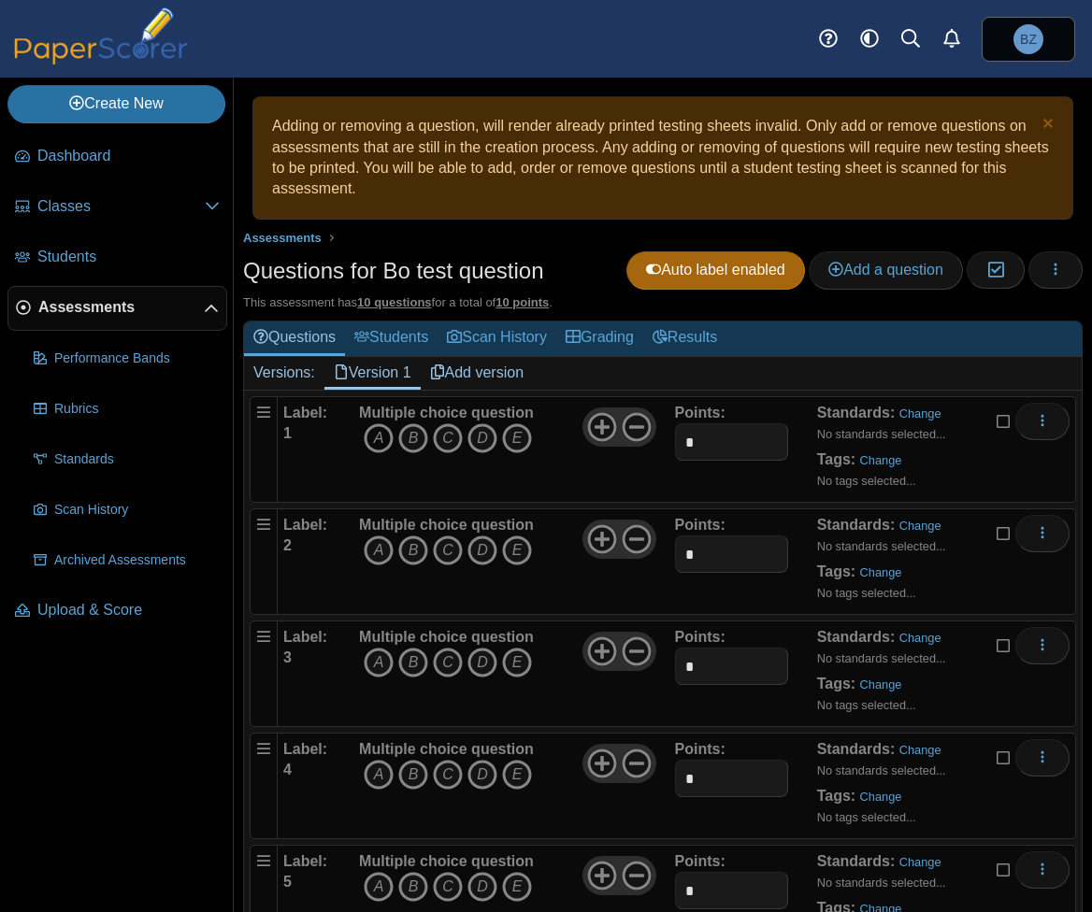
click at [382, 434] on icon "A" at bounding box center [379, 438] width 30 height 30
click at [511, 544] on icon "E" at bounding box center [517, 551] width 30 height 30
click at [475, 654] on icon "D" at bounding box center [482, 663] width 30 height 30
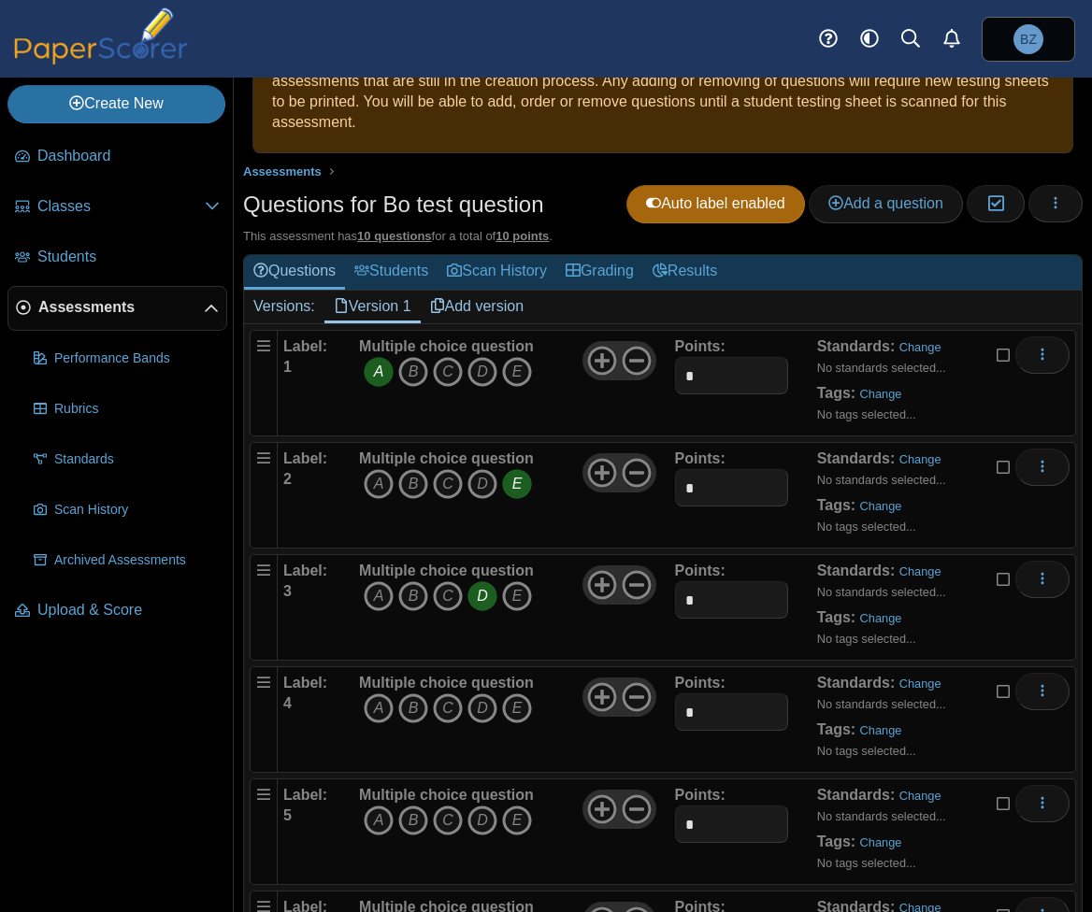
scroll to position [280, 0]
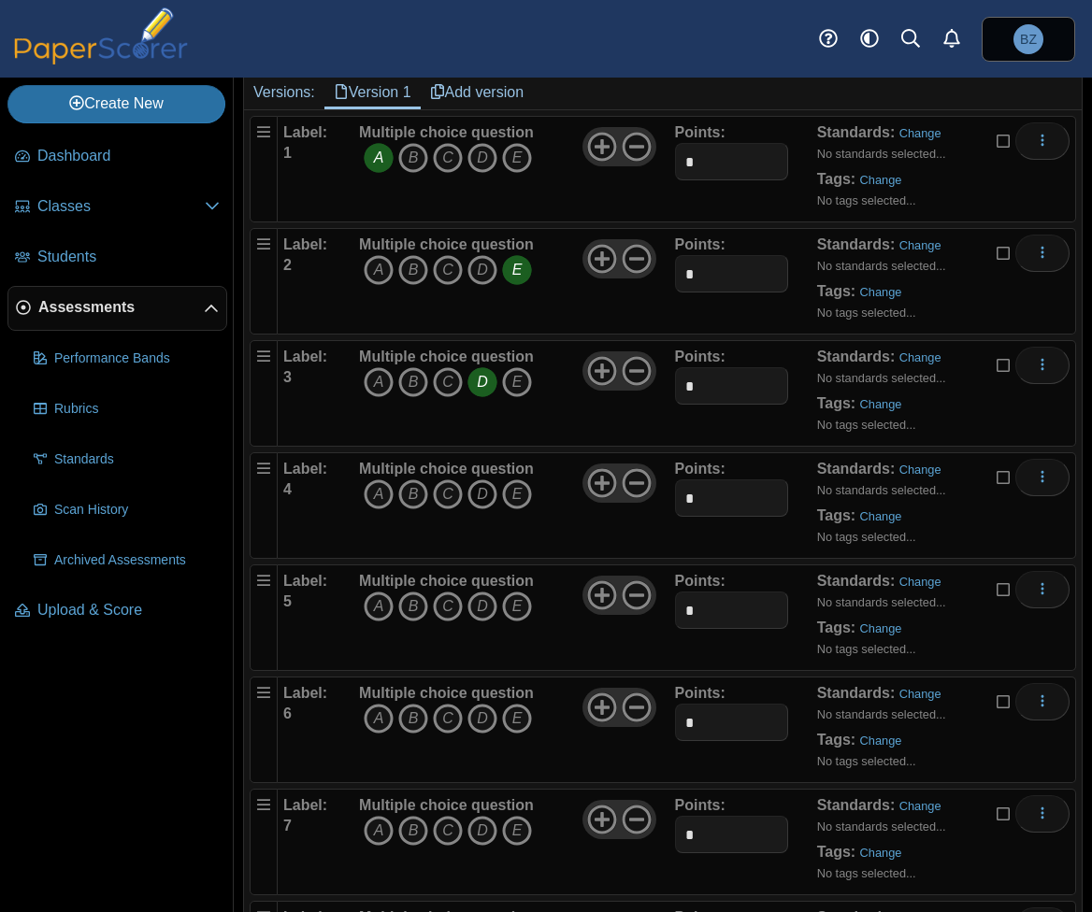
click at [478, 488] on icon "D" at bounding box center [482, 495] width 30 height 30
click at [441, 596] on icon "C" at bounding box center [448, 607] width 30 height 30
click at [449, 714] on icon "C" at bounding box center [448, 719] width 30 height 30
click at [482, 823] on icon "D" at bounding box center [482, 831] width 30 height 30
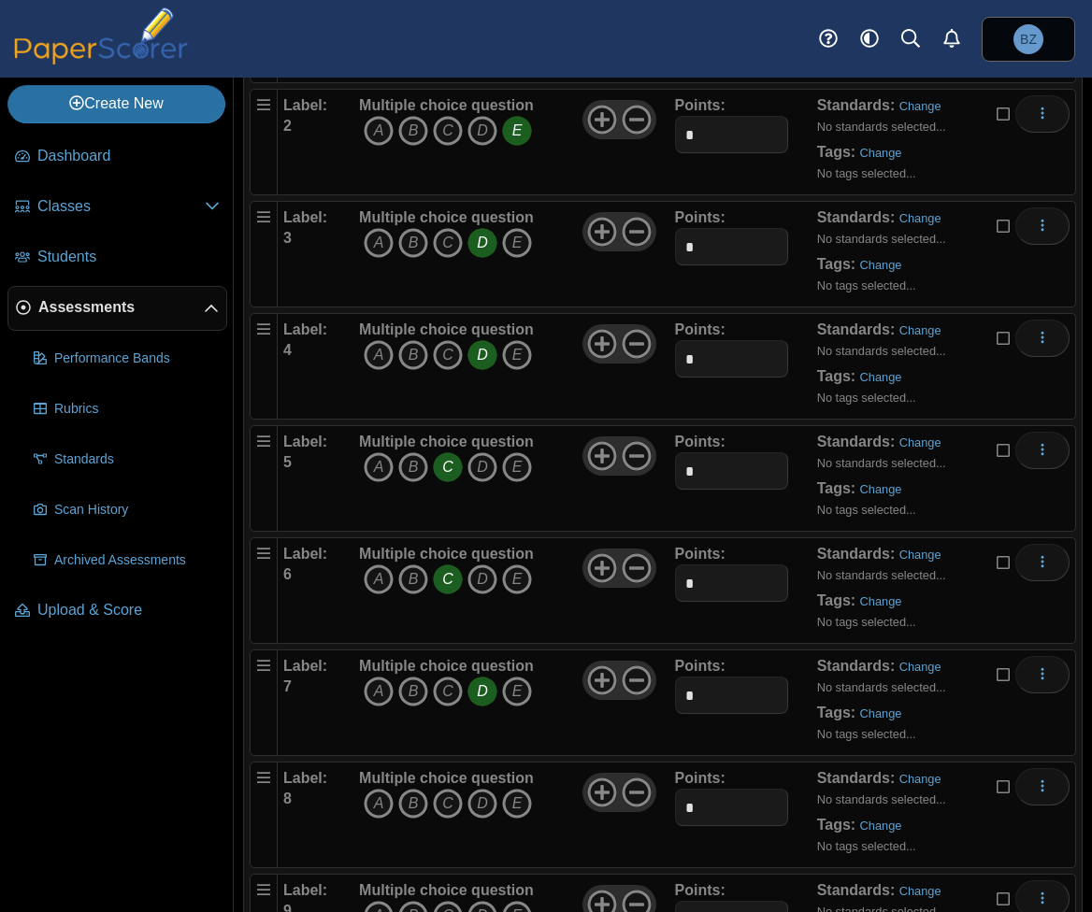
scroll to position [561, 0]
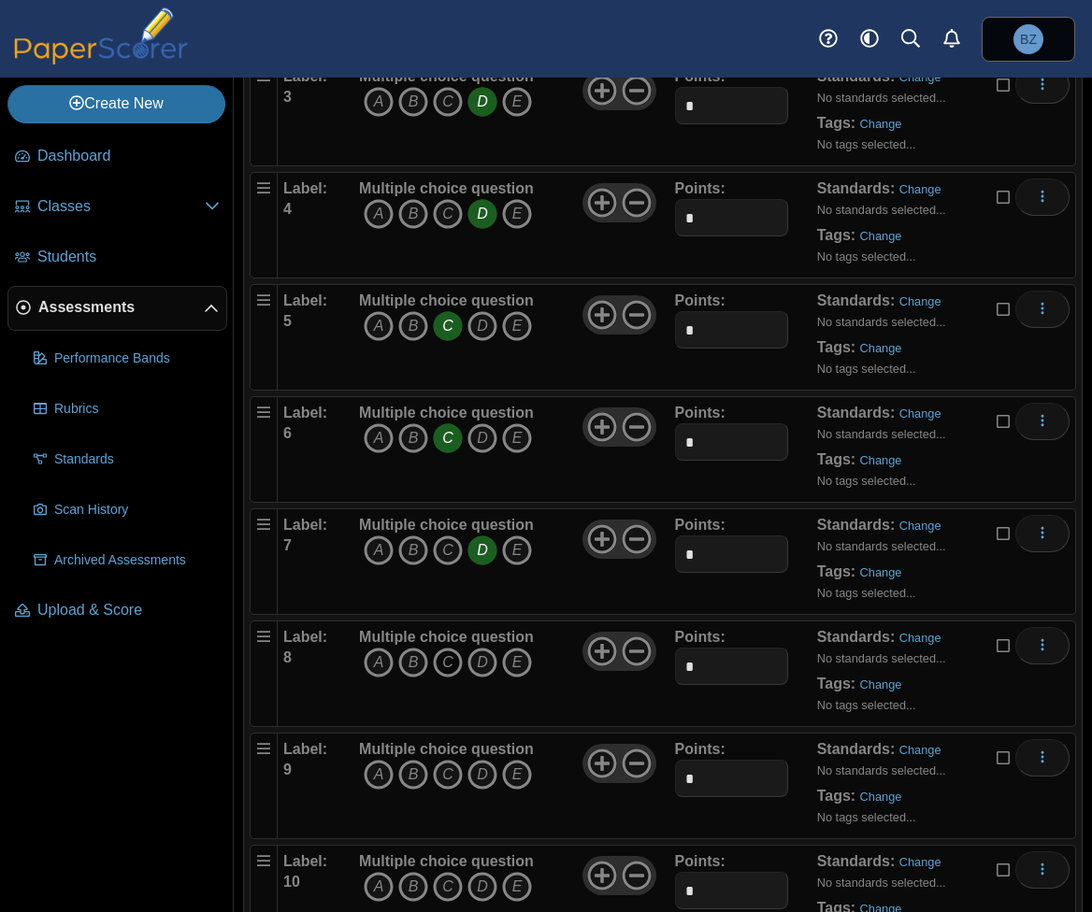
click at [438, 660] on icon "C" at bounding box center [448, 663] width 30 height 30
click at [420, 765] on icon "B" at bounding box center [413, 775] width 30 height 30
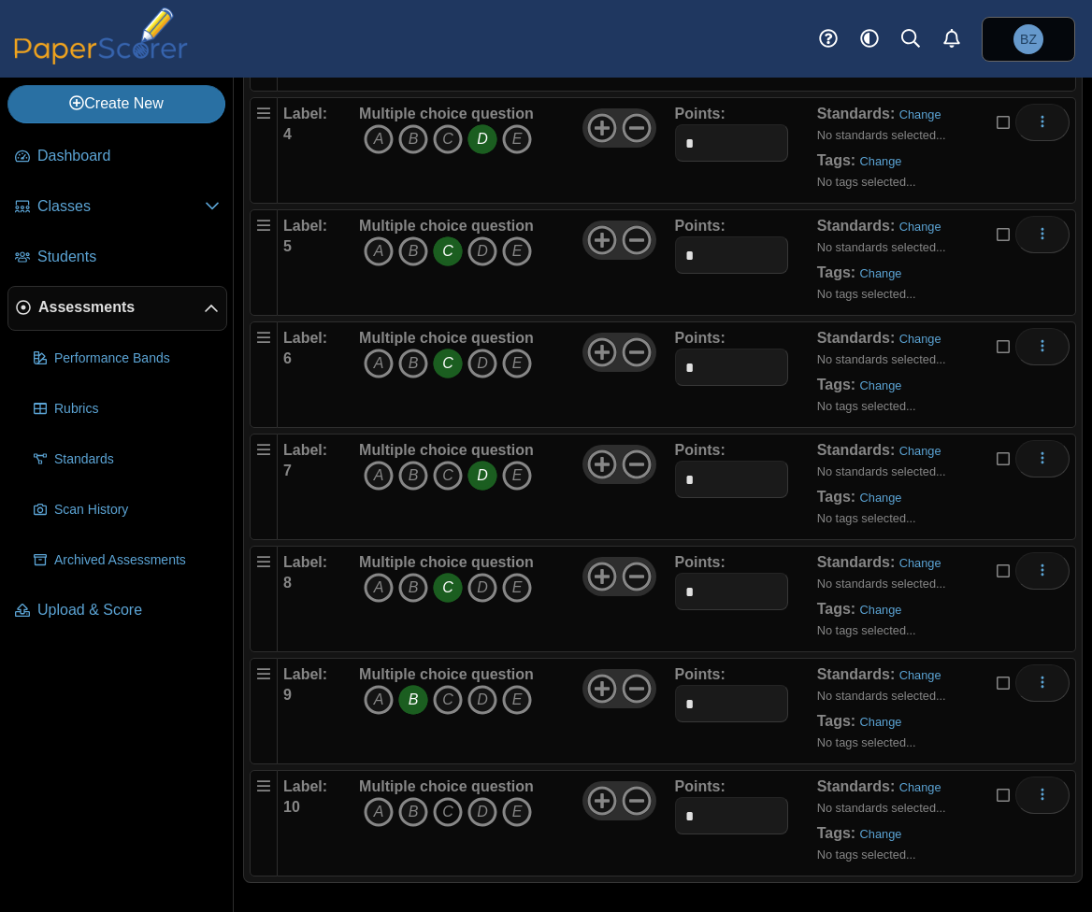
click at [449, 802] on icon "C" at bounding box center [448, 812] width 30 height 30
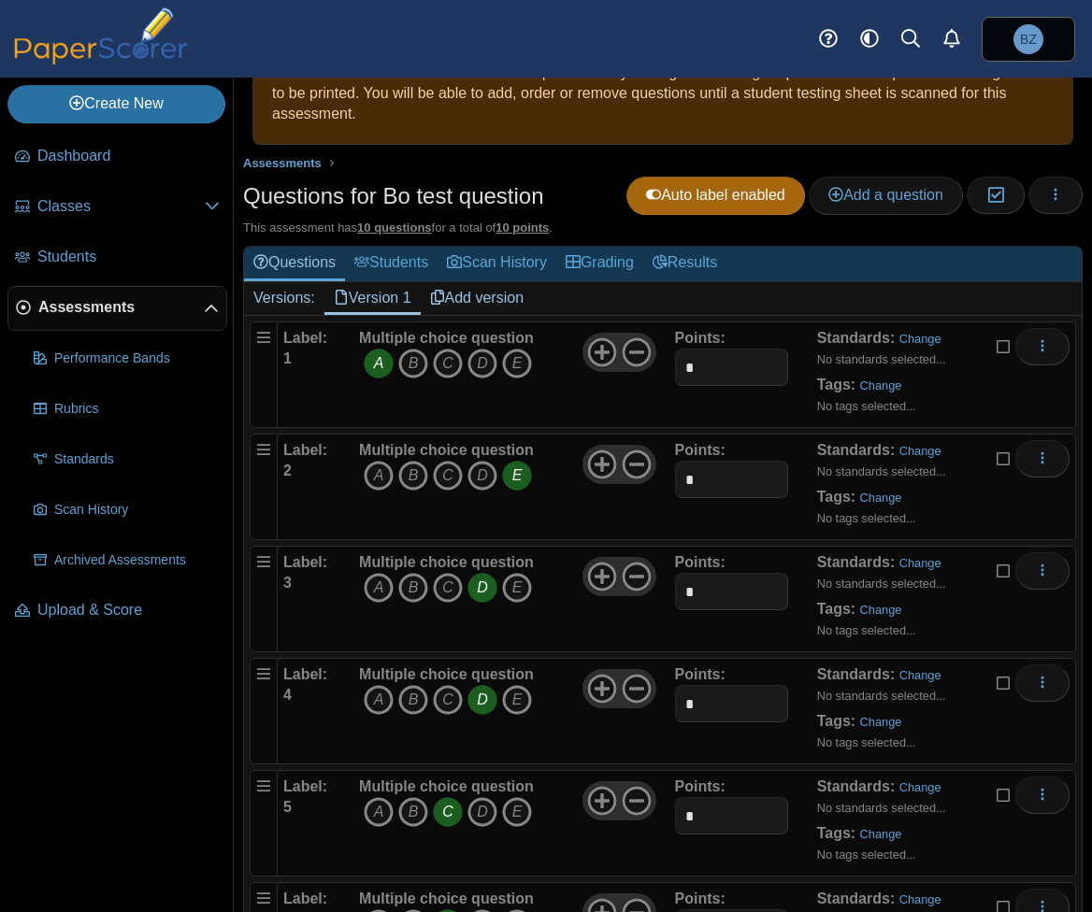
scroll to position [0, 0]
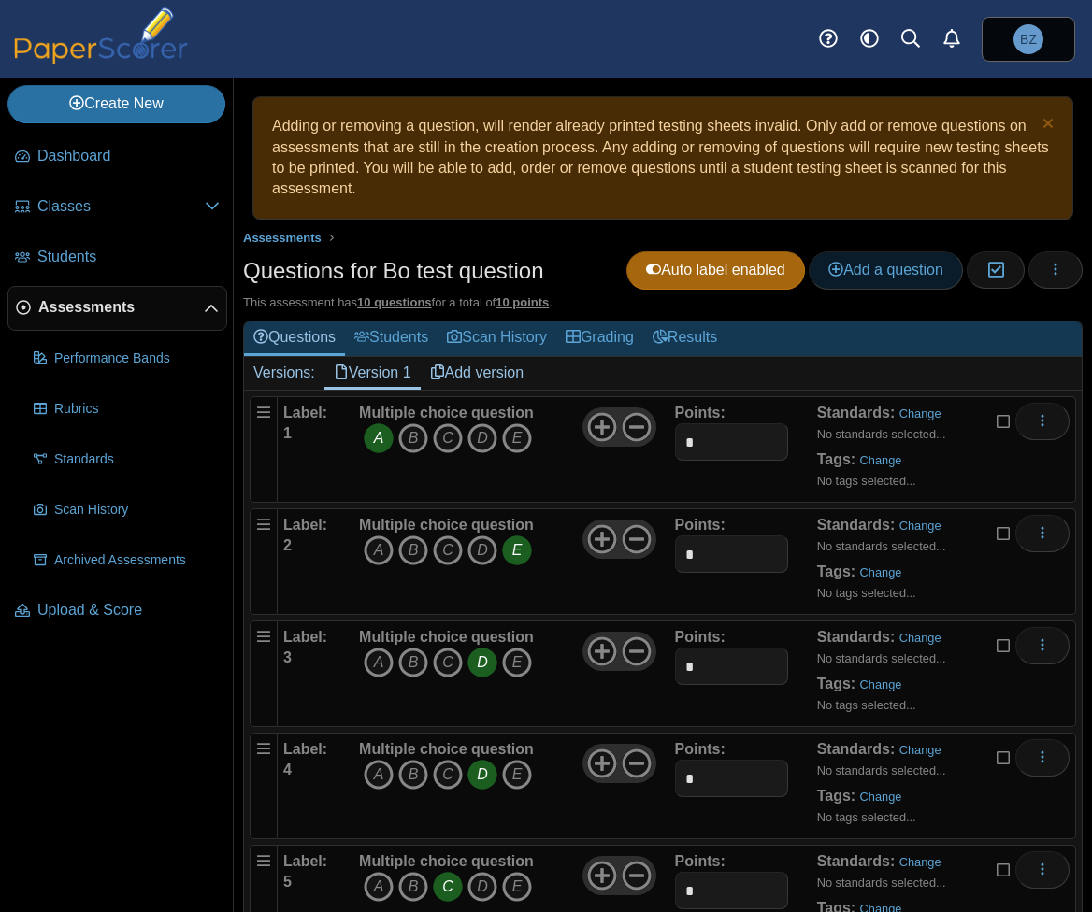
click at [879, 271] on span "Add a question" at bounding box center [885, 270] width 115 height 16
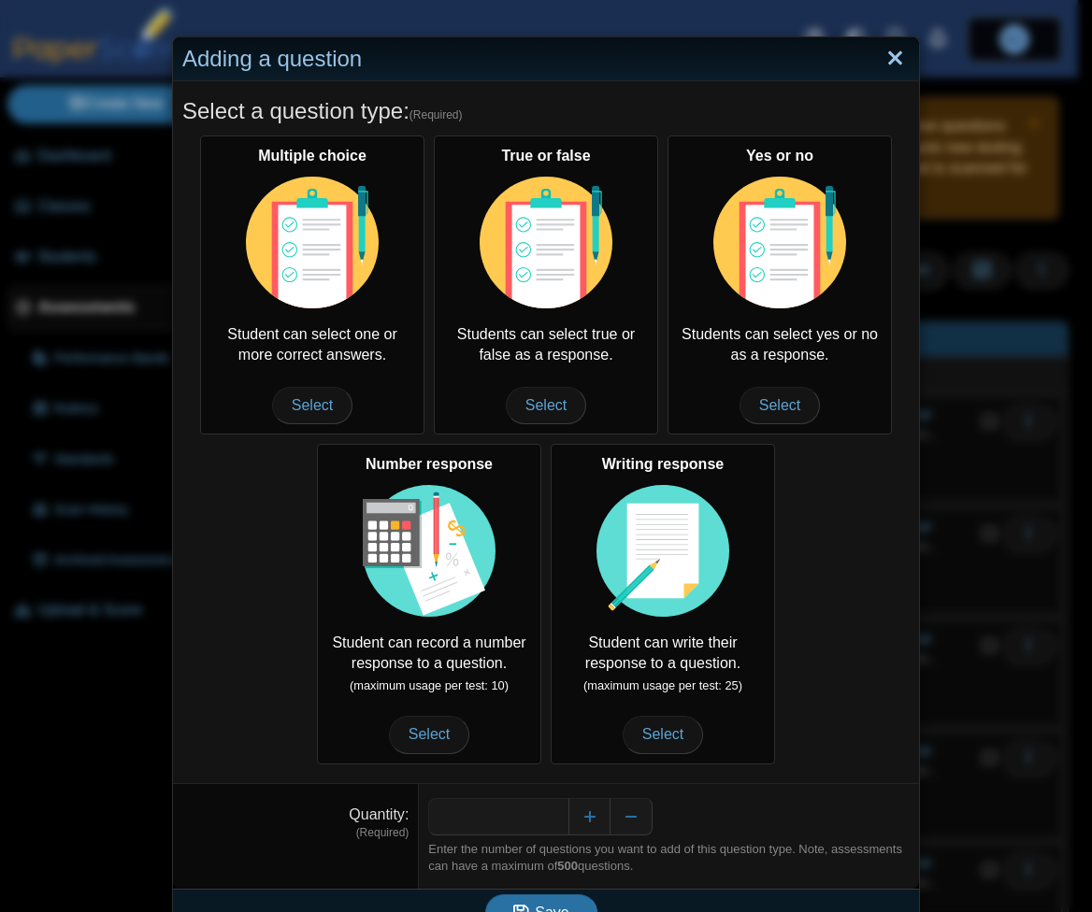
click at [894, 60] on link "Close" at bounding box center [895, 59] width 29 height 32
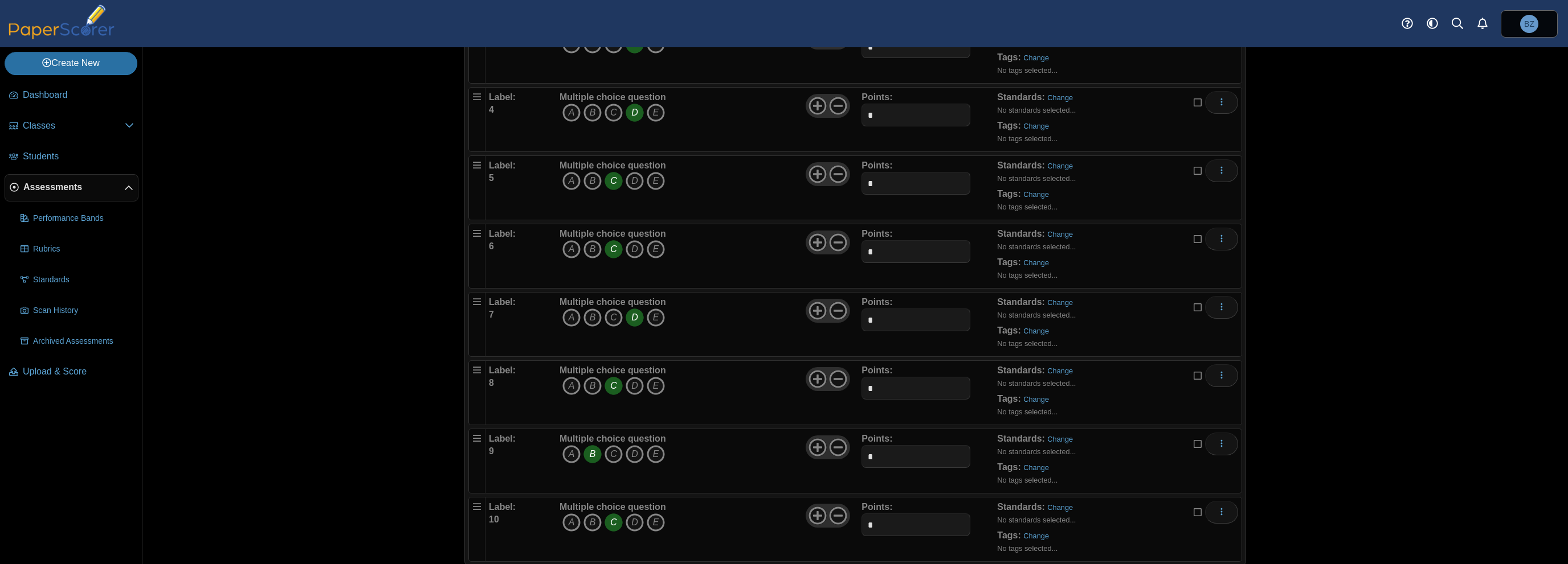
scroll to position [361, 0]
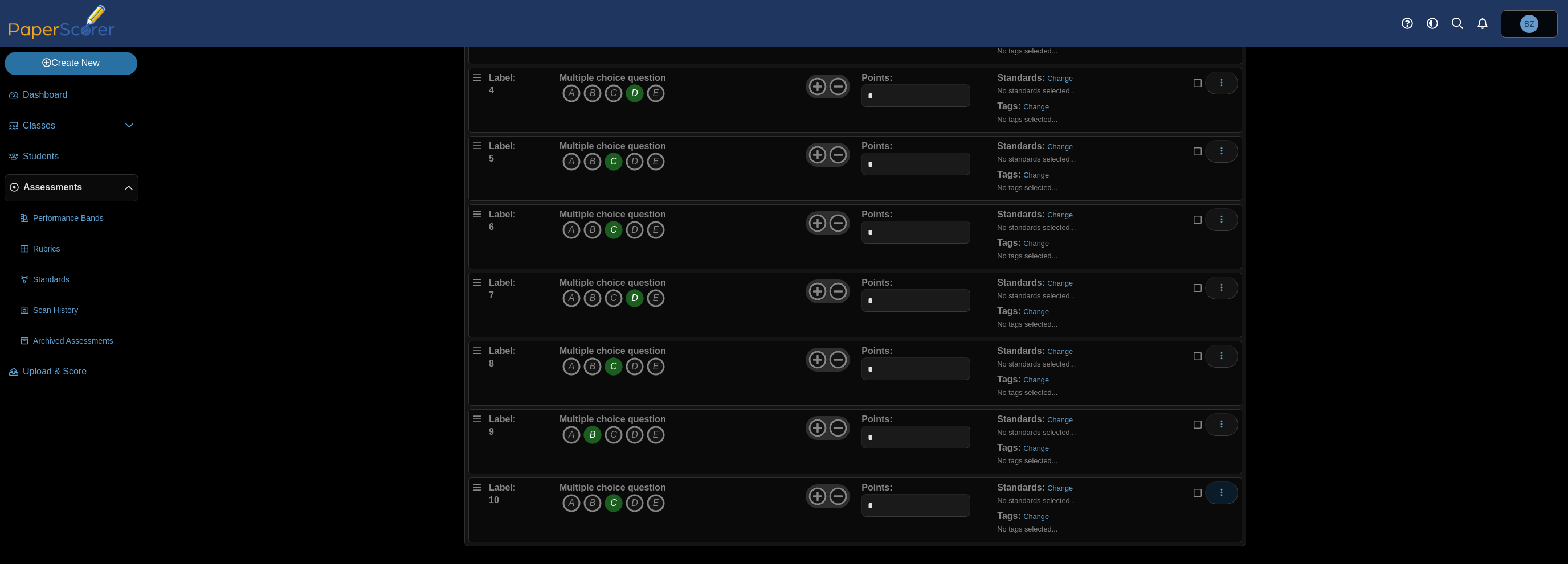
click at [665, 492] on icon "More options" at bounding box center [1221, 492] width 9 height 9
click at [665, 494] on div "Adding or removing a question, will render already printed testing sheets inval…" at bounding box center [855, 306] width 1425 height 517
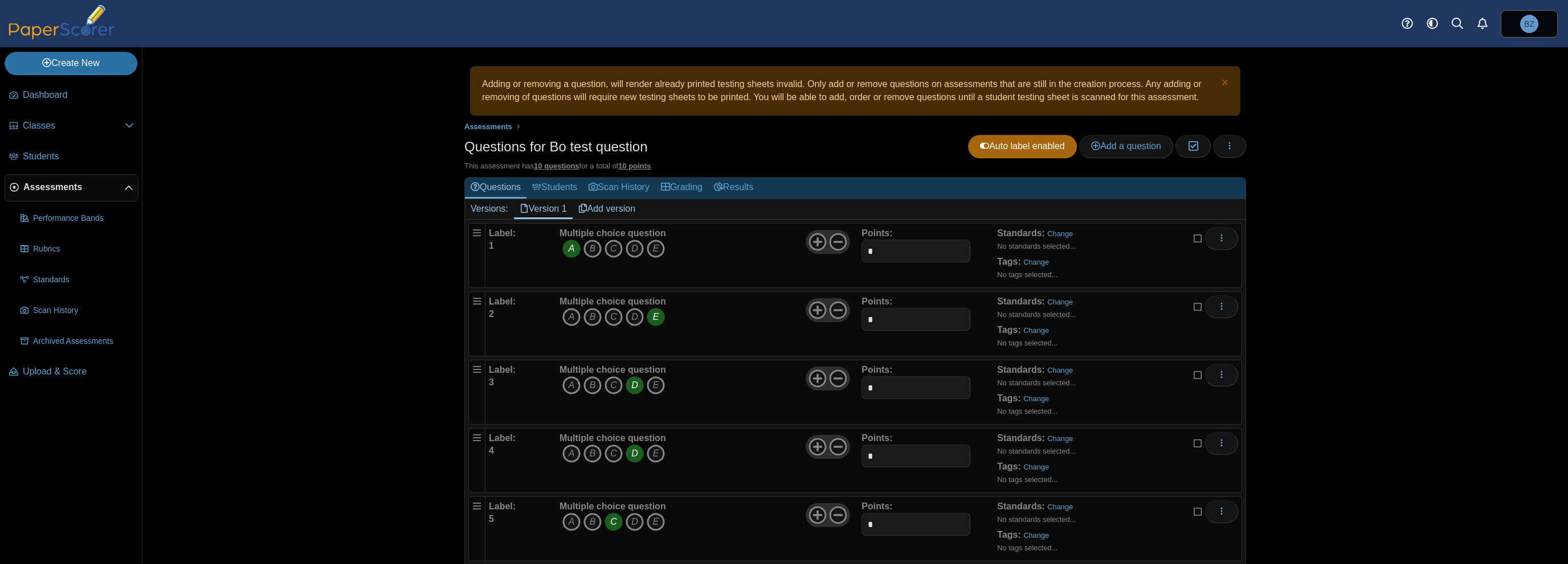
scroll to position [0, 0]
click at [665, 147] on icon "button" at bounding box center [1229, 146] width 9 height 9
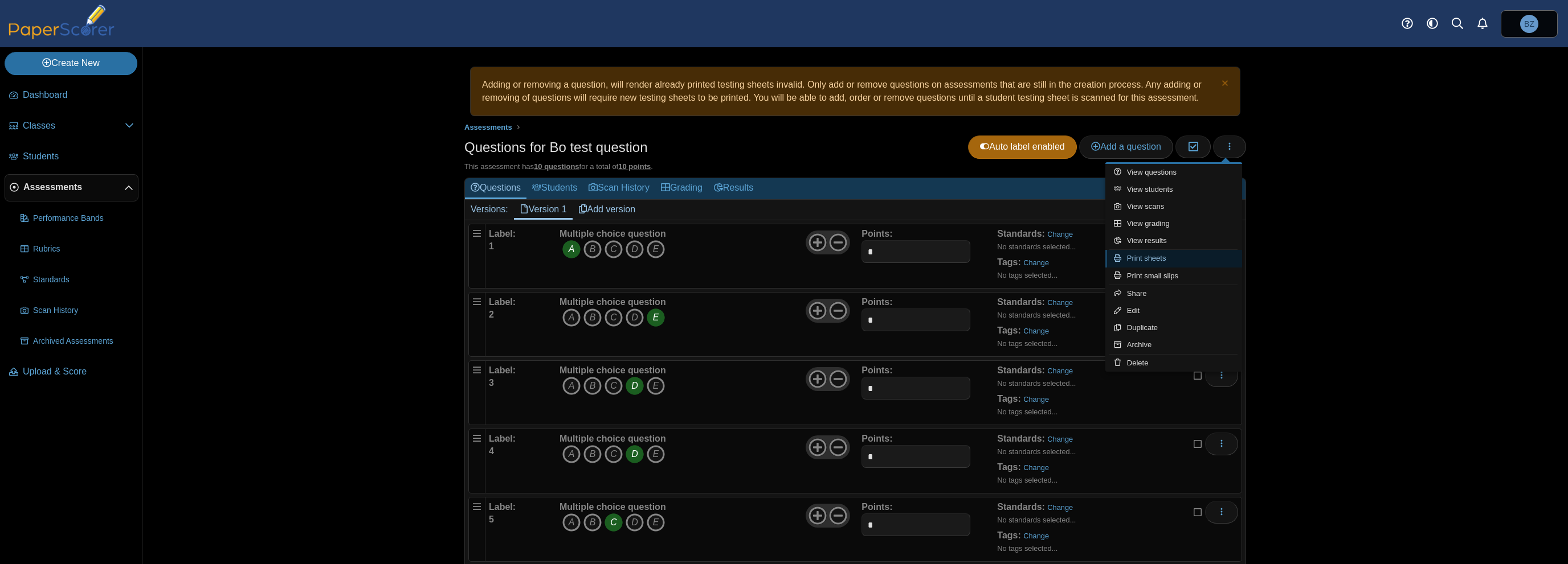
click at [665, 259] on link "Print sheets" at bounding box center [1174, 258] width 137 height 17
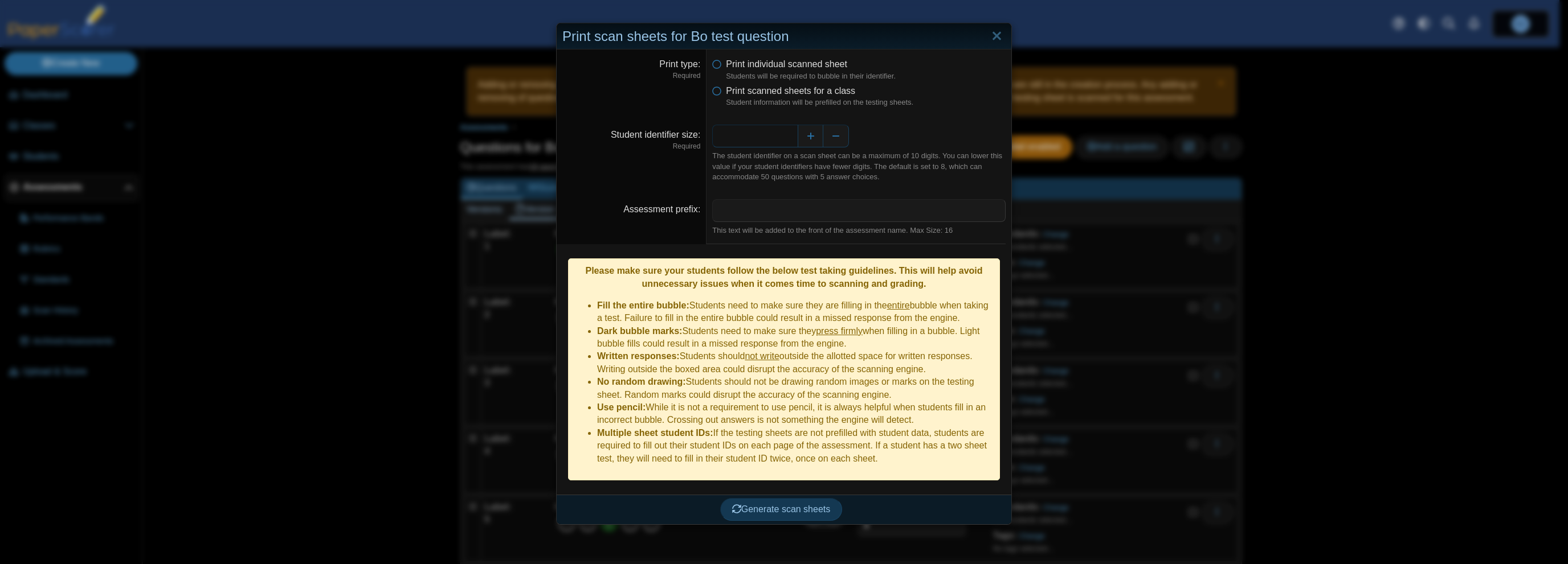
drag, startPoint x: 780, startPoint y: 141, endPoint x: 788, endPoint y: 140, distance: 8.1
click at [665, 140] on input "*" at bounding box center [755, 136] width 85 height 23
click at [665, 504] on span "Generate scan sheets" at bounding box center [781, 509] width 99 height 10
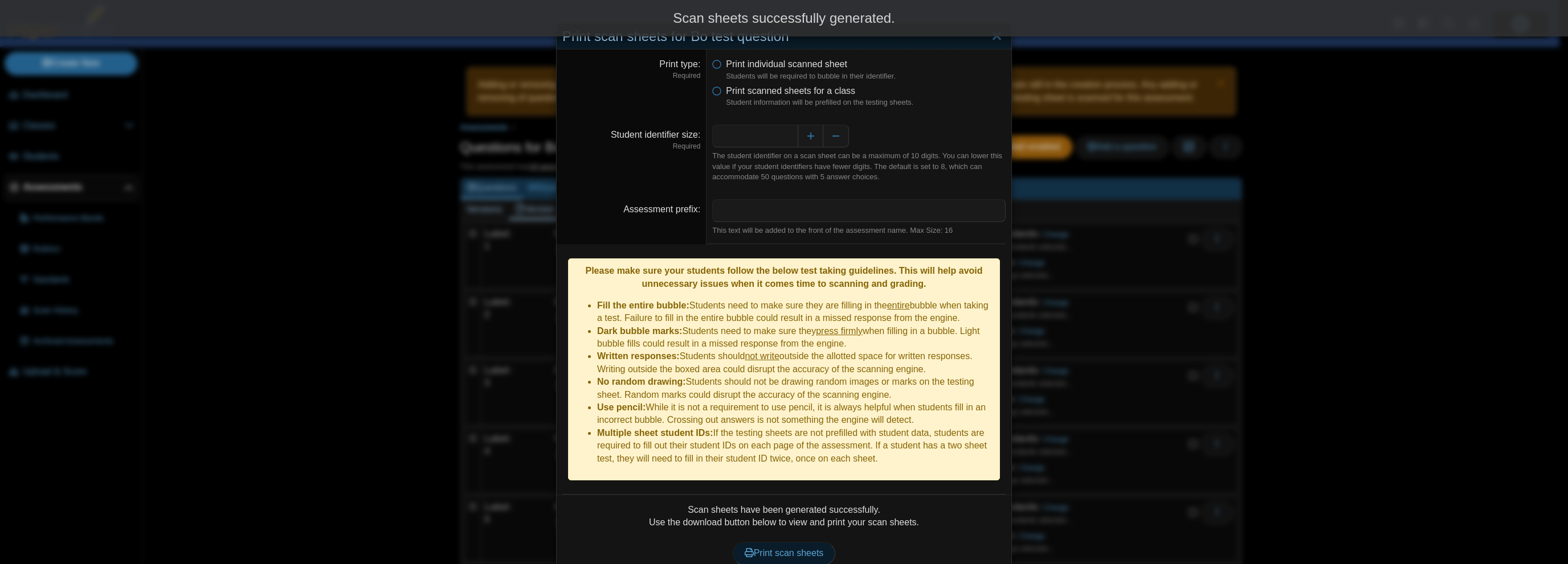
click at [665, 542] on link "Print scan sheets" at bounding box center [784, 553] width 103 height 23
